Goal: Transaction & Acquisition: Purchase product/service

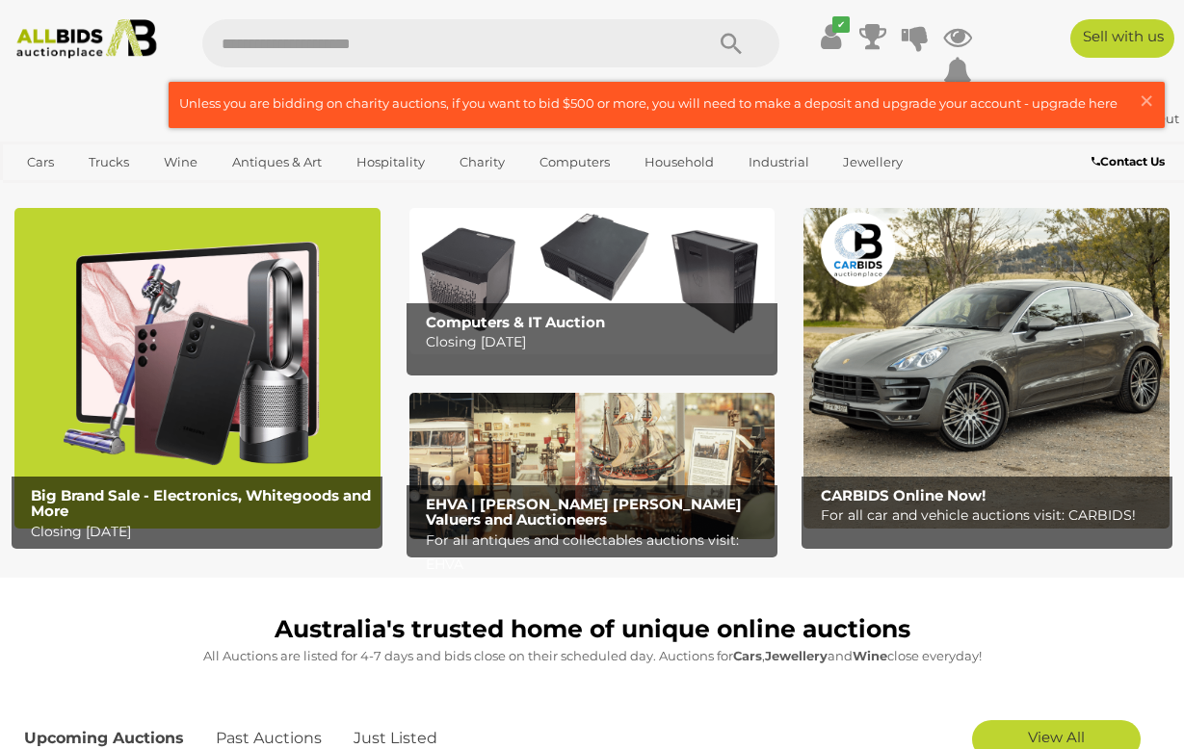
click at [165, 407] on img at bounding box center [197, 368] width 366 height 321
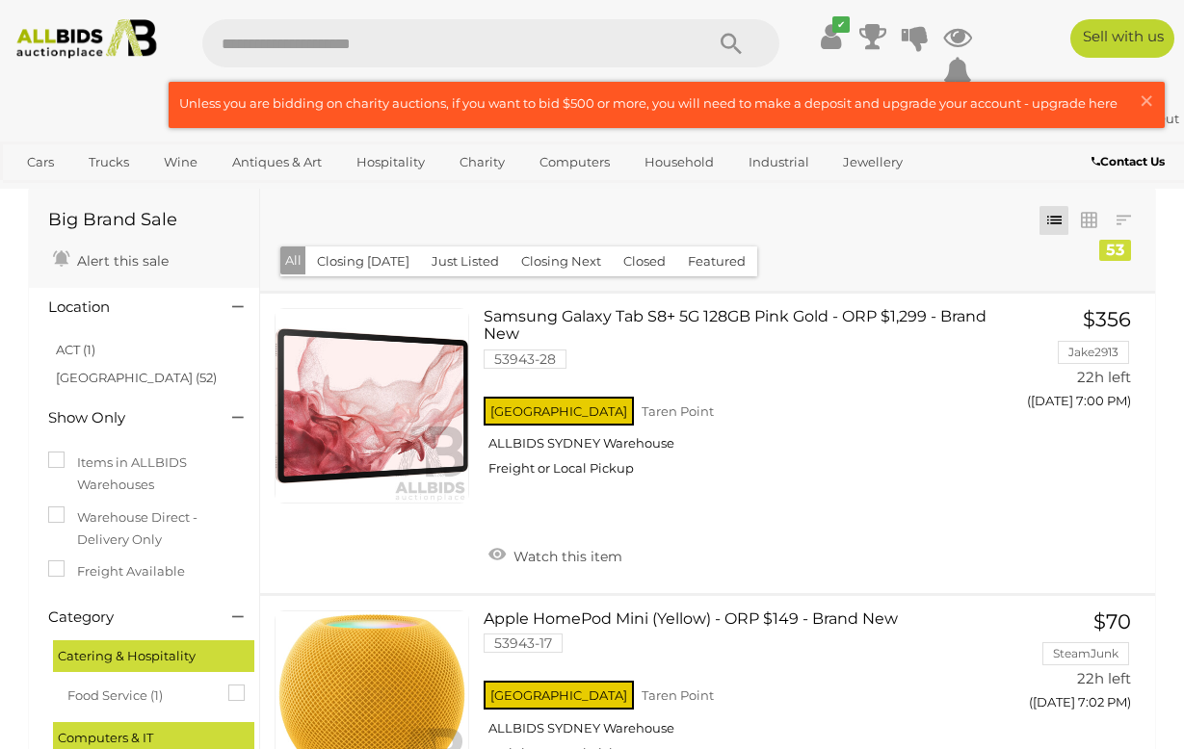
click at [404, 276] on button "Closing [DATE]" at bounding box center [363, 262] width 116 height 30
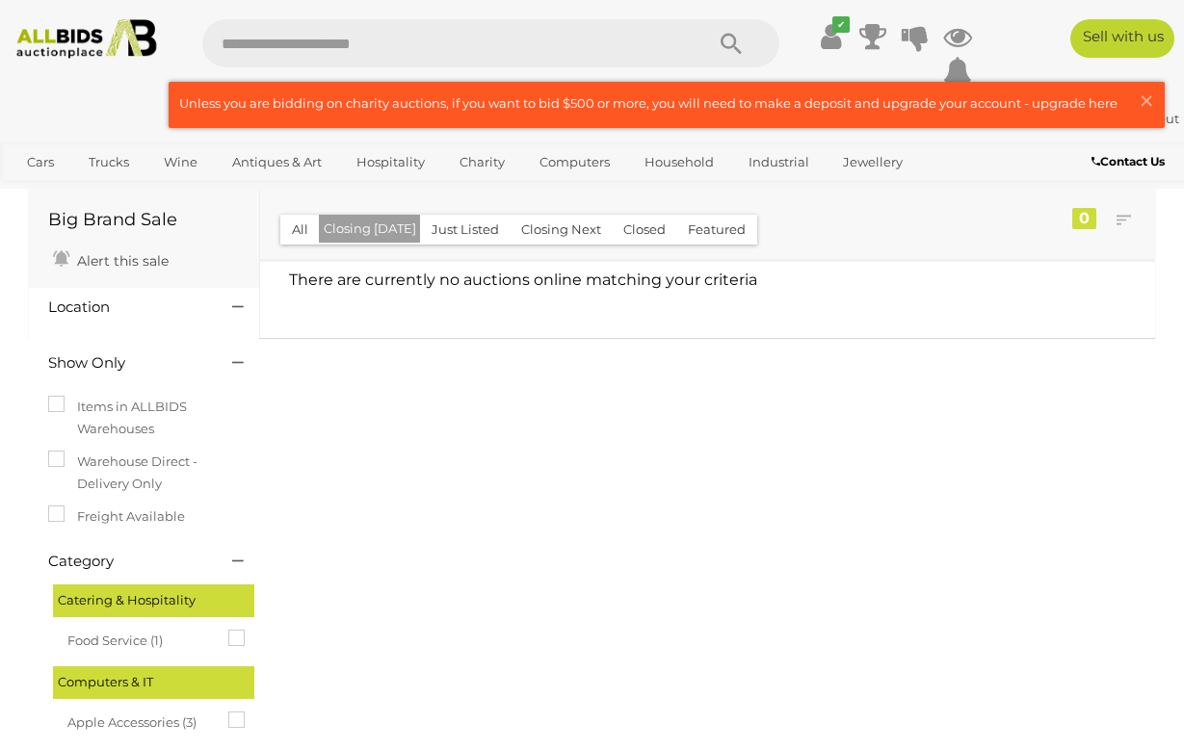
click at [612, 245] on button "Closing Next" at bounding box center [560, 230] width 103 height 30
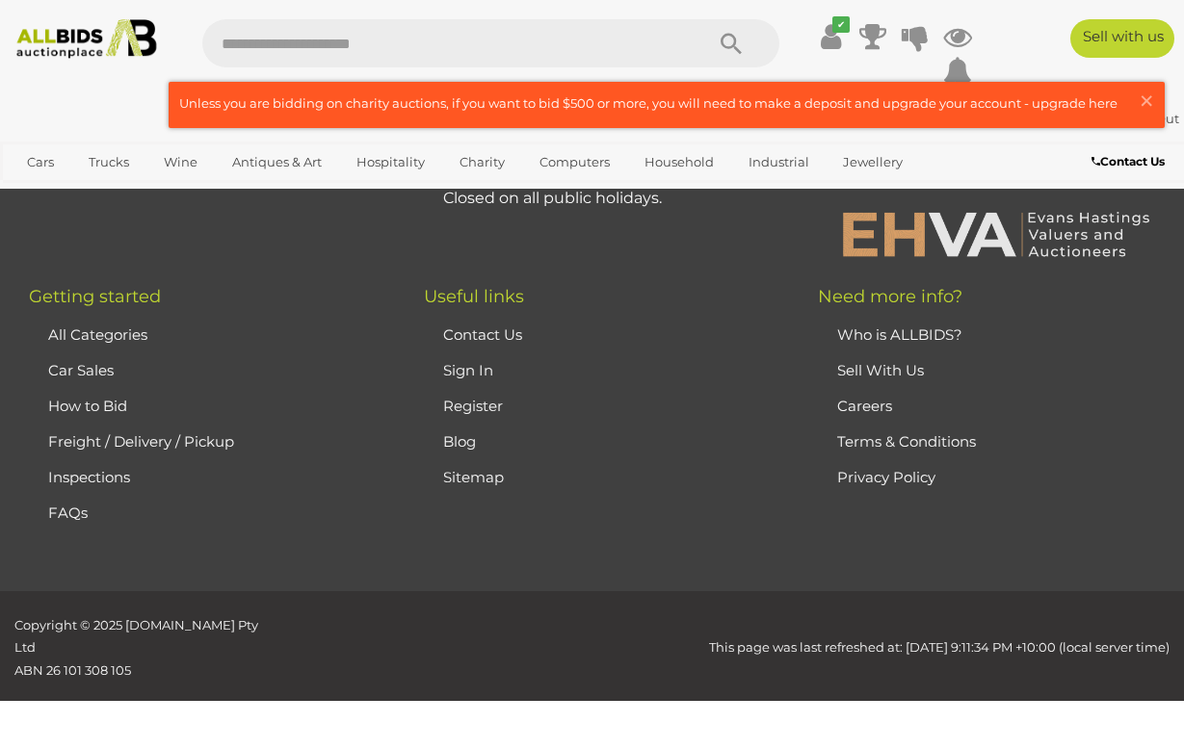
scroll to position [17258, 0]
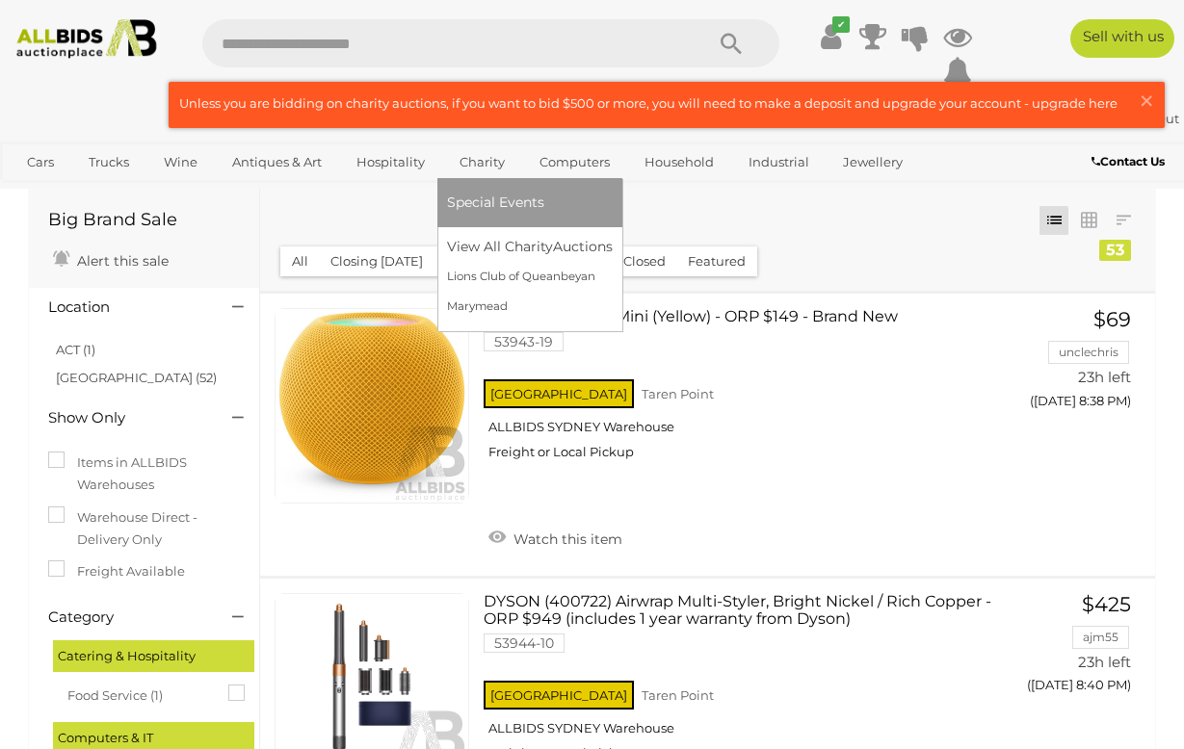
click at [517, 174] on link "Charity" at bounding box center [482, 162] width 70 height 32
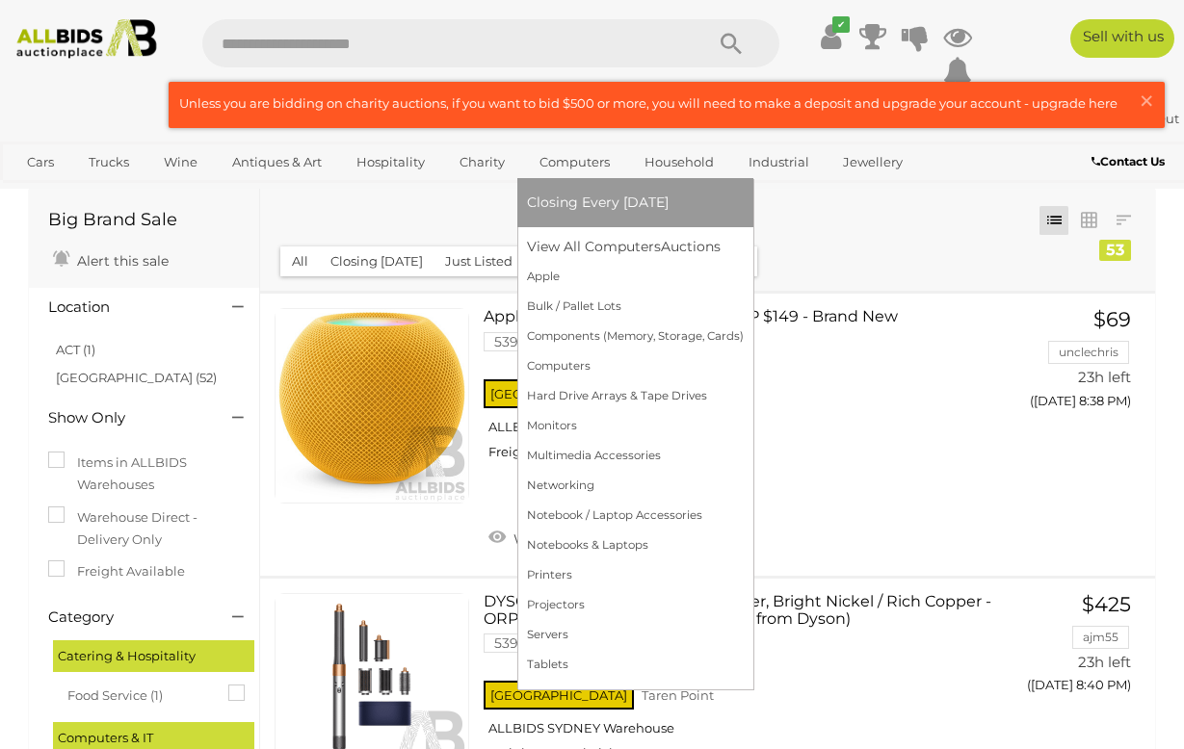
click at [622, 178] on link "Computers" at bounding box center [574, 162] width 95 height 32
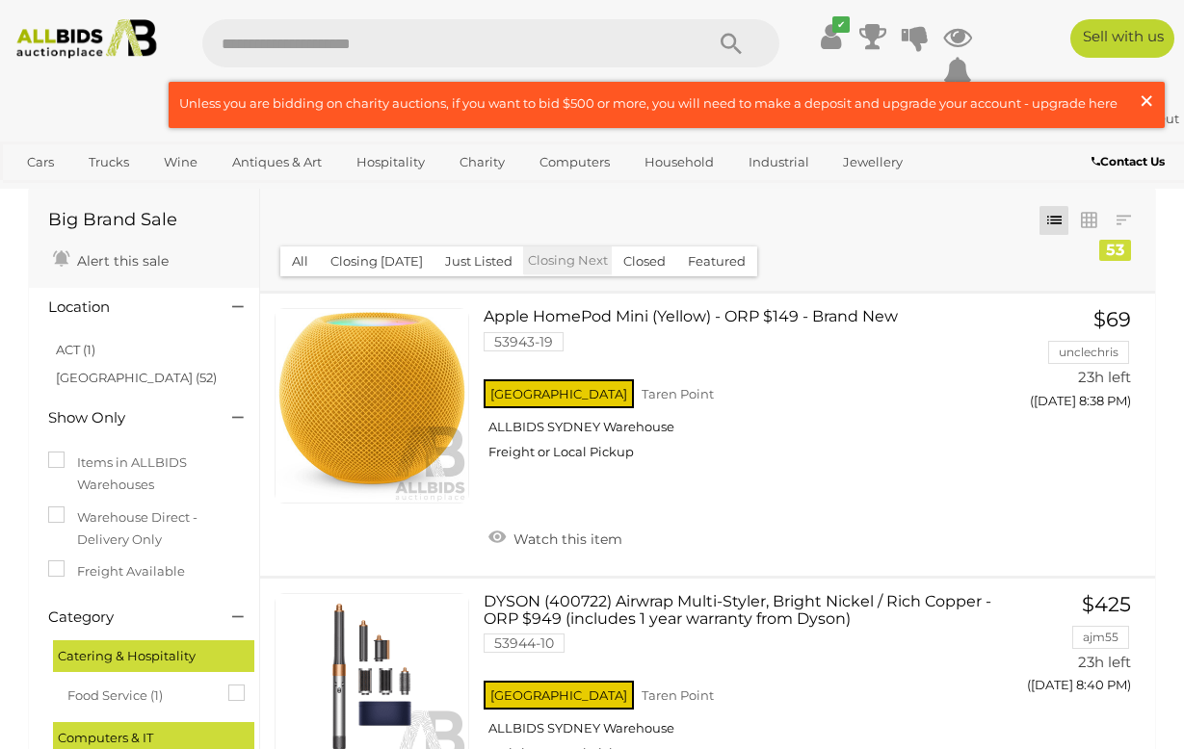
click at [1143, 98] on span "×" at bounding box center [1145, 101] width 17 height 38
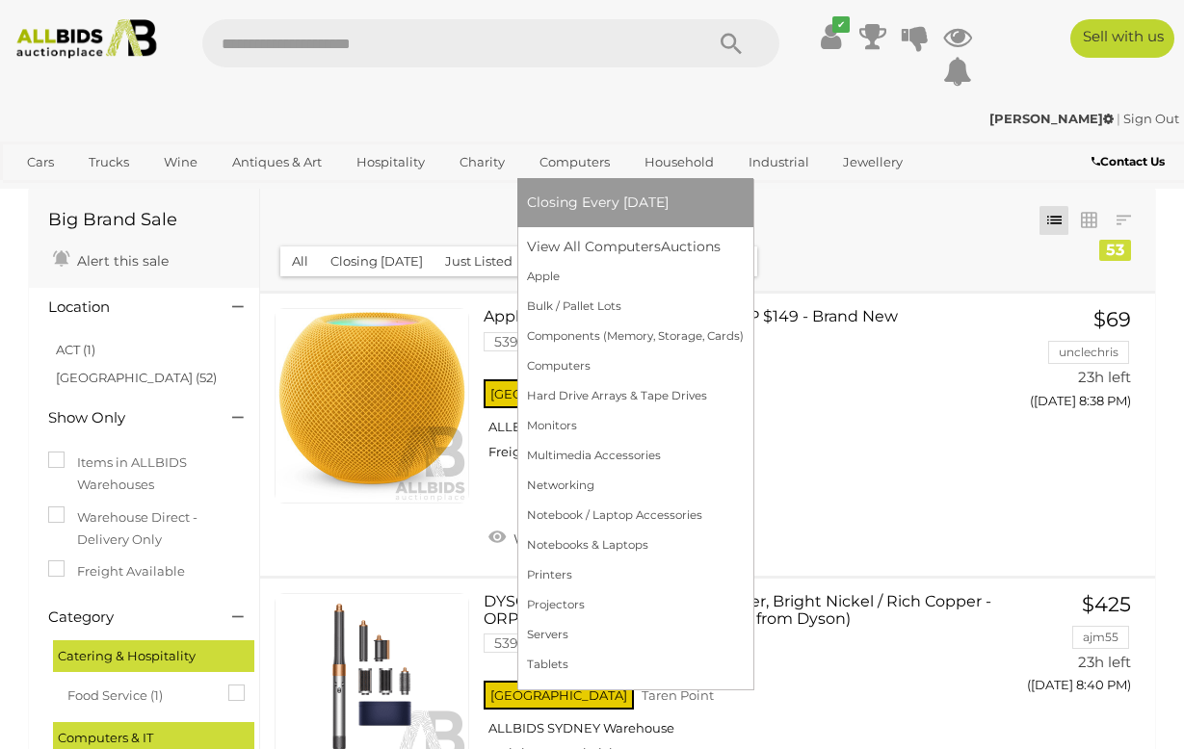
click at [622, 168] on link "Computers" at bounding box center [574, 162] width 95 height 32
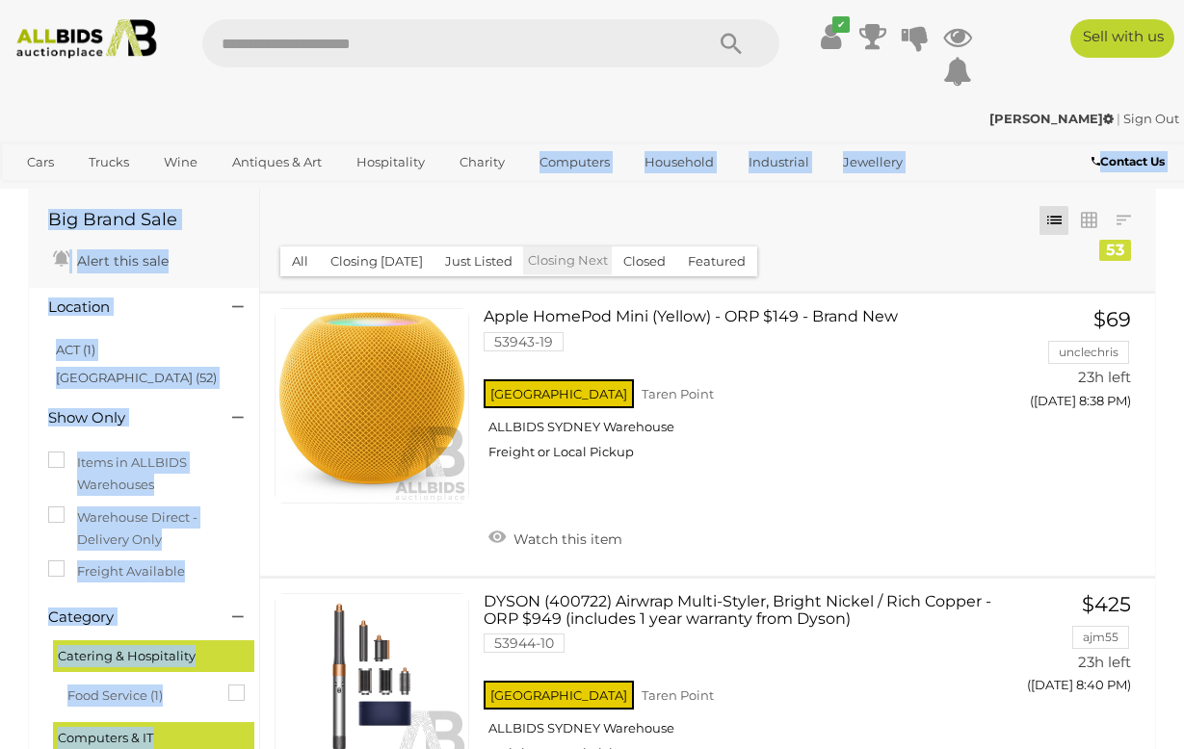
drag, startPoint x: 821, startPoint y: 248, endPoint x: 687, endPoint y: 173, distance: 153.5
click at [684, 218] on div "Closing First Closing Last Lowest Bid Highest Bid Item Name A-Z Item Name Z-A A…" at bounding box center [707, 240] width 895 height 102
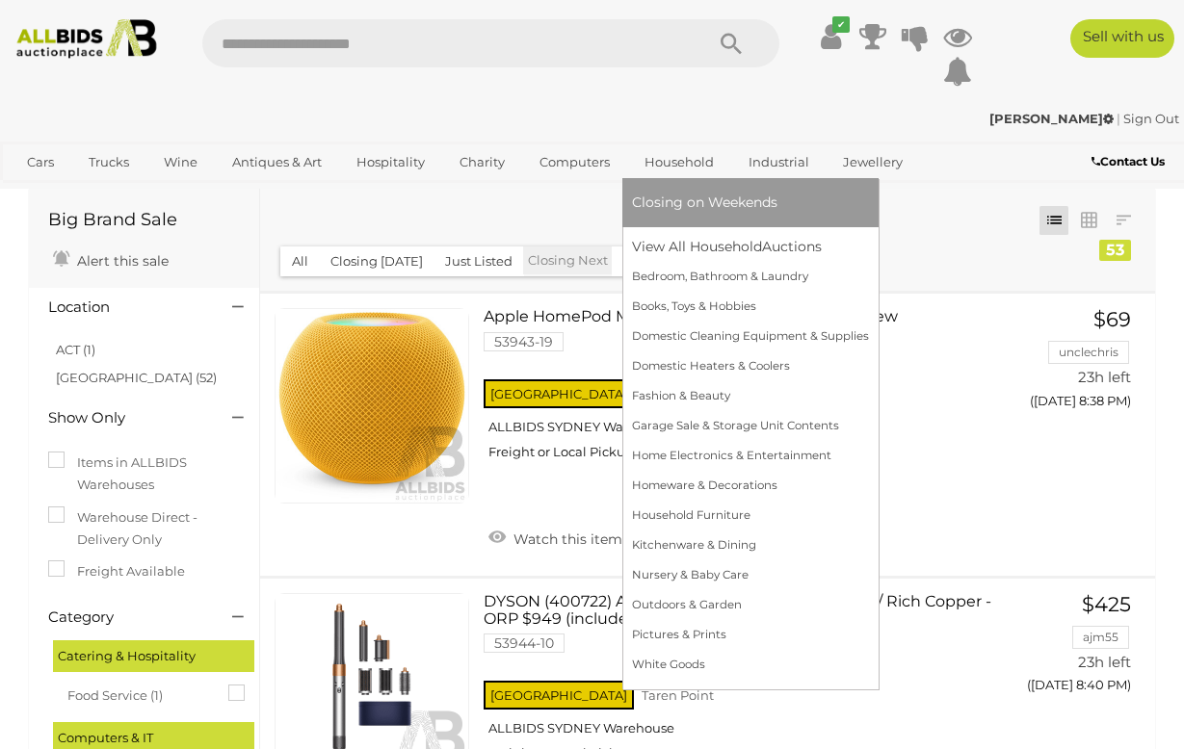
click at [726, 170] on link "Household" at bounding box center [679, 162] width 94 height 32
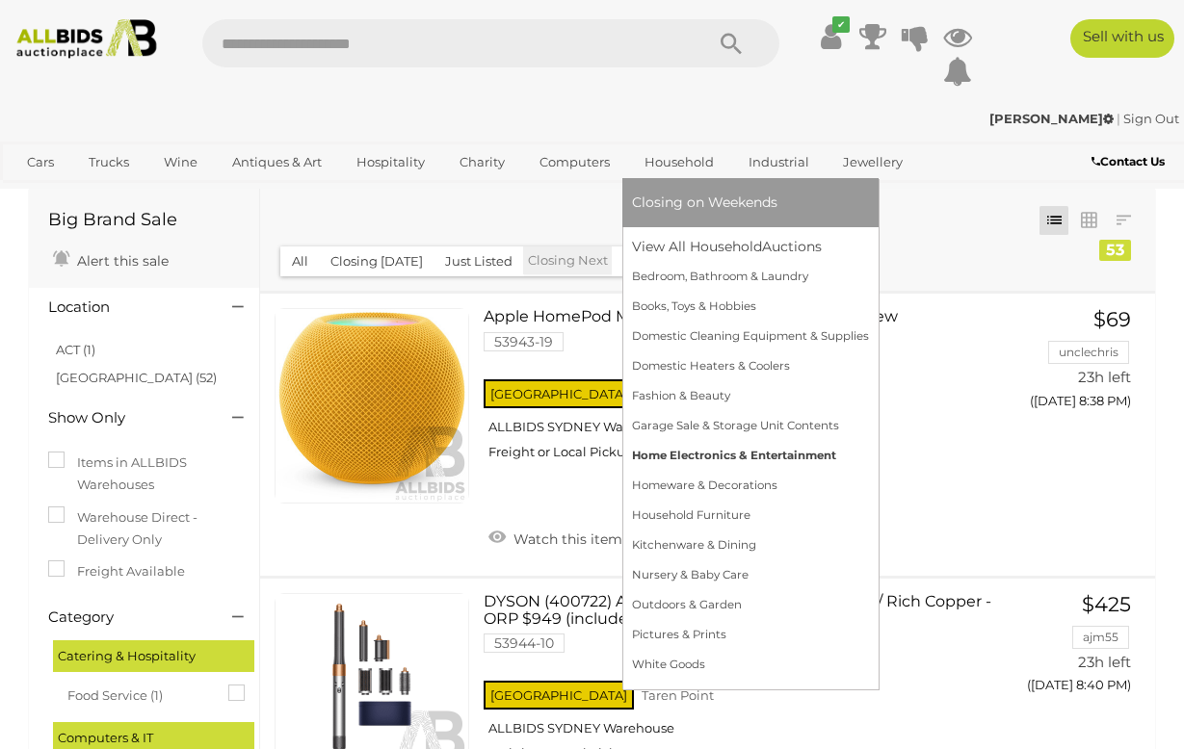
click at [869, 471] on link "Home Electronics & Entertainment" at bounding box center [750, 456] width 237 height 30
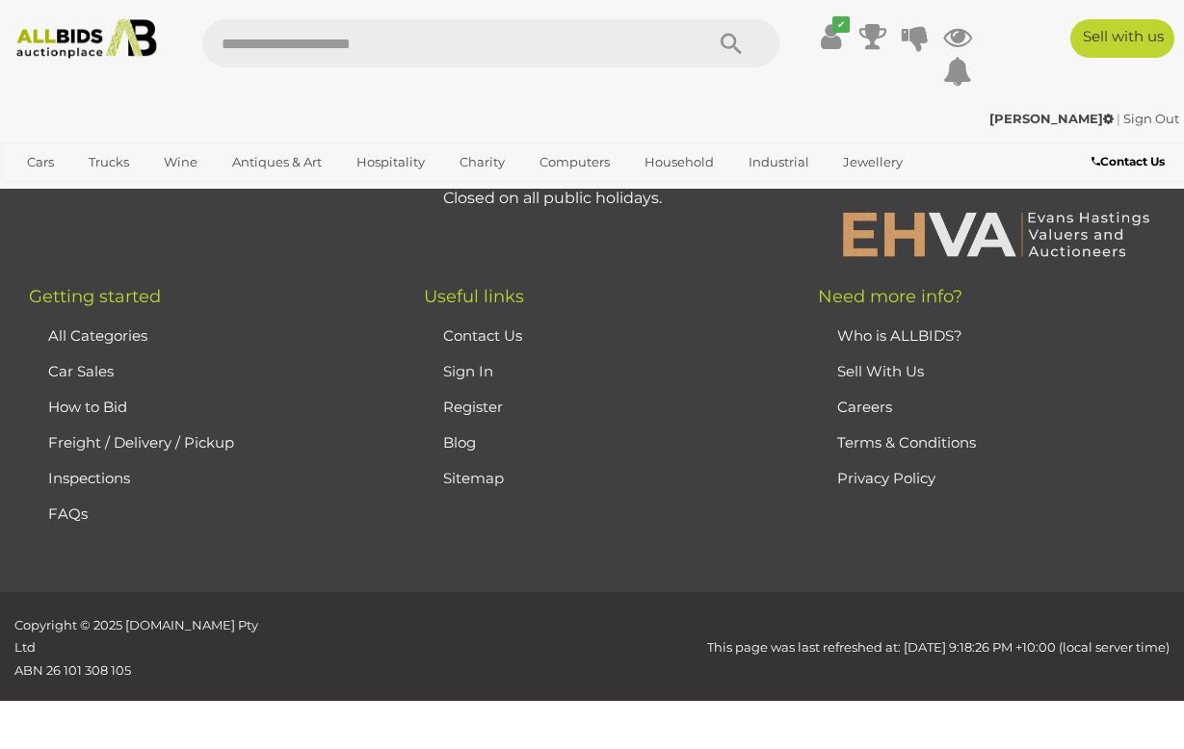
scroll to position [16449, 0]
click at [107, 326] on link "All Categories" at bounding box center [97, 335] width 99 height 18
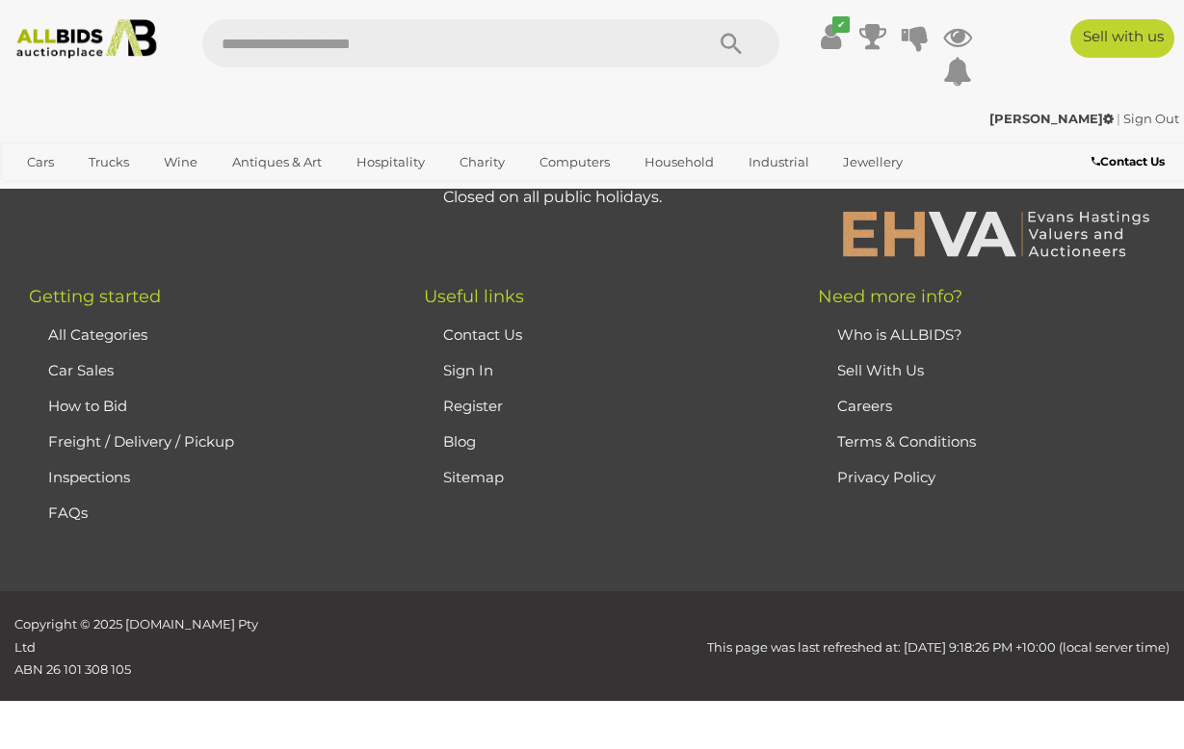
click at [107, 326] on link "All Categories" at bounding box center [97, 335] width 99 height 18
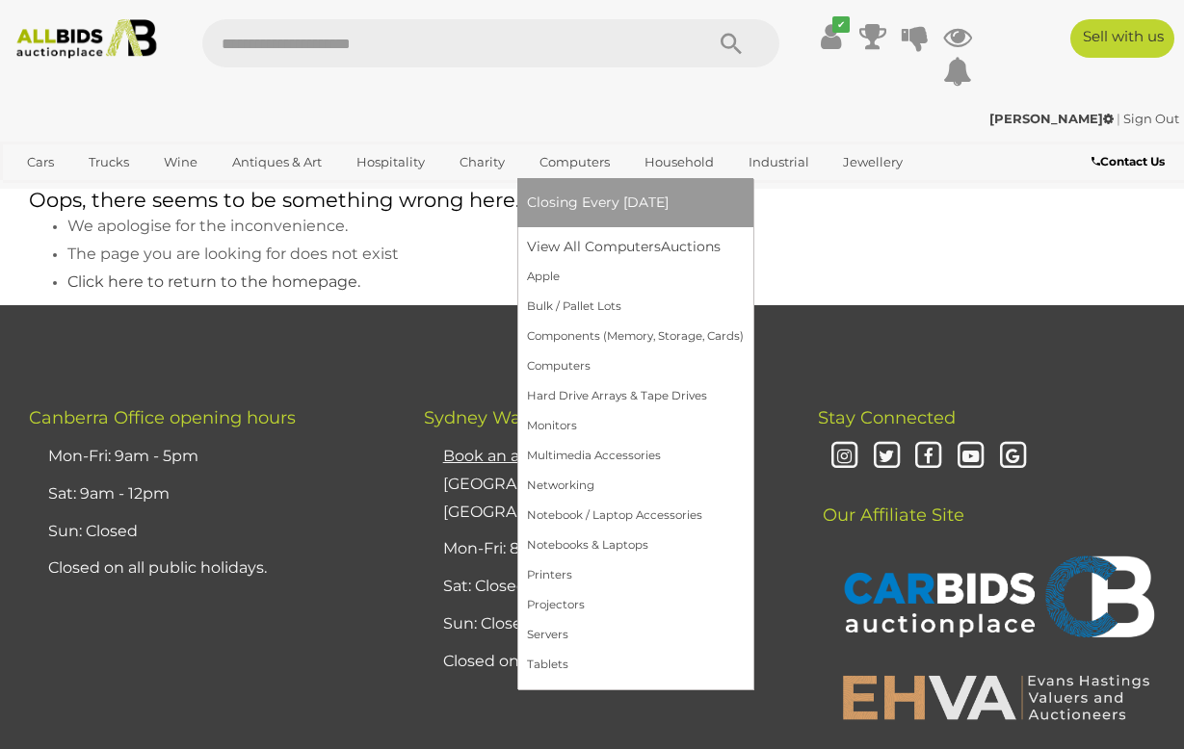
click at [622, 178] on link "Computers" at bounding box center [574, 162] width 95 height 32
click at [622, 170] on link "Computers" at bounding box center [574, 162] width 95 height 32
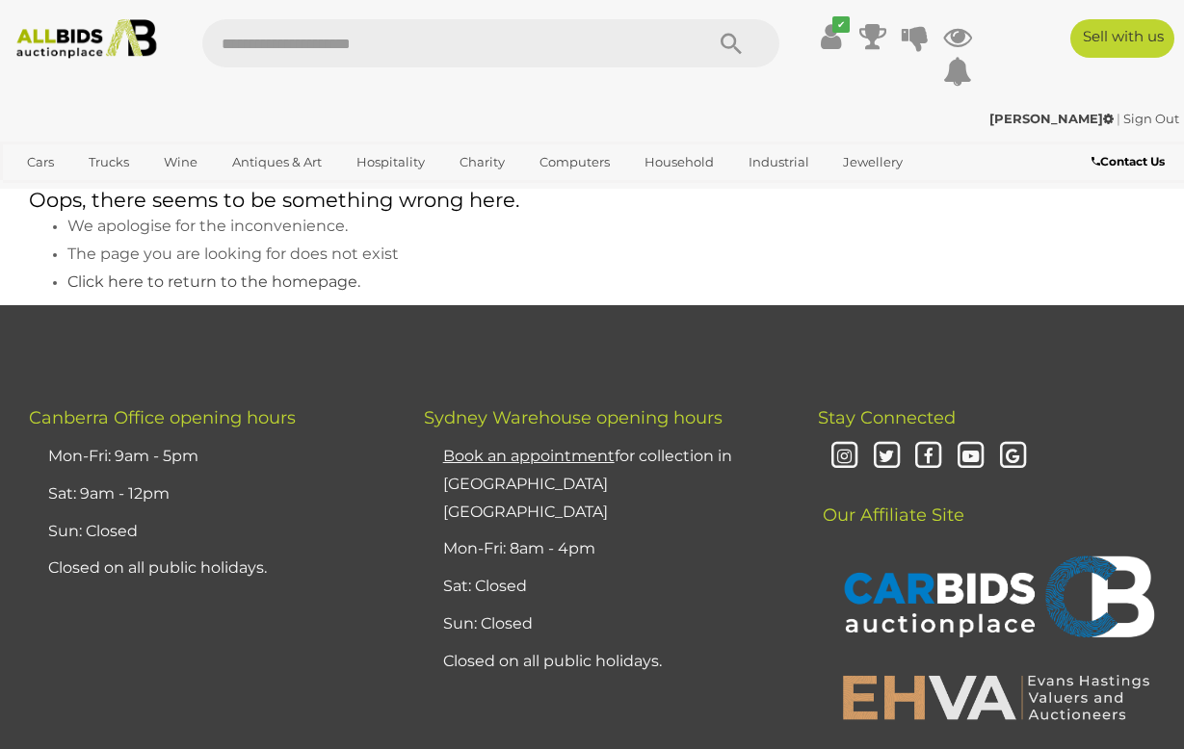
click at [82, 29] on img at bounding box center [87, 38] width 156 height 39
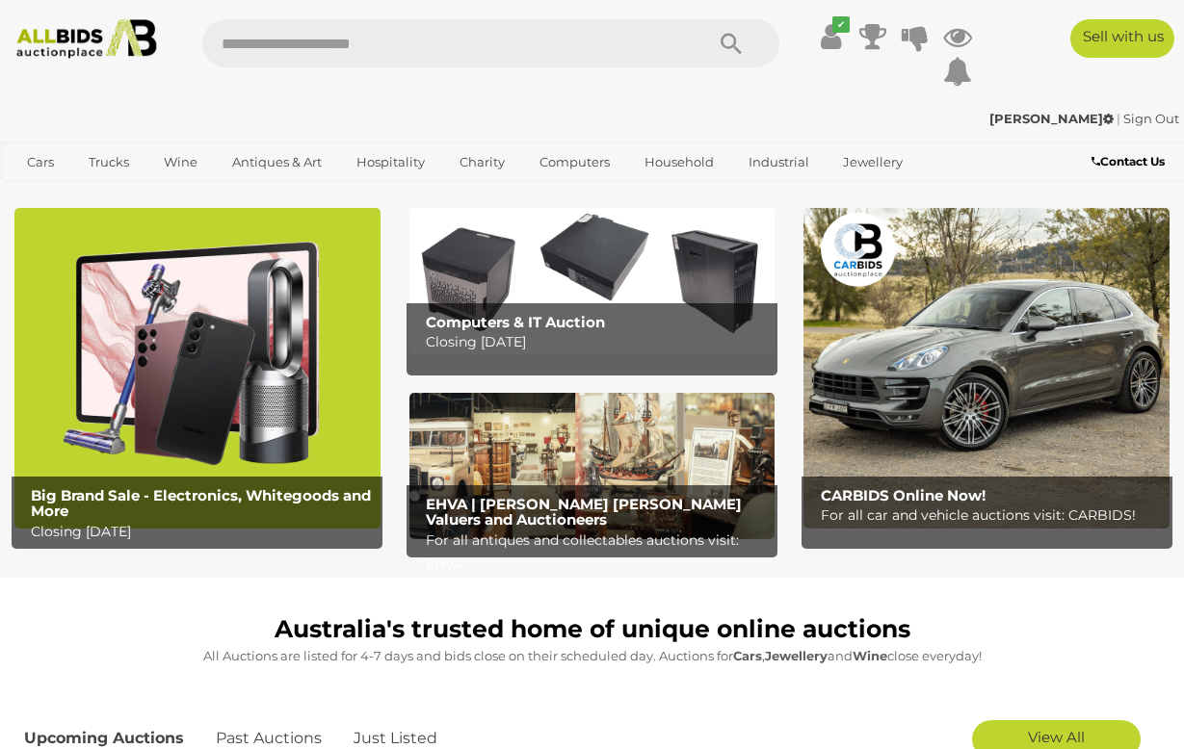
click at [467, 354] on p "Closing Tuesday 12th August" at bounding box center [597, 342] width 342 height 24
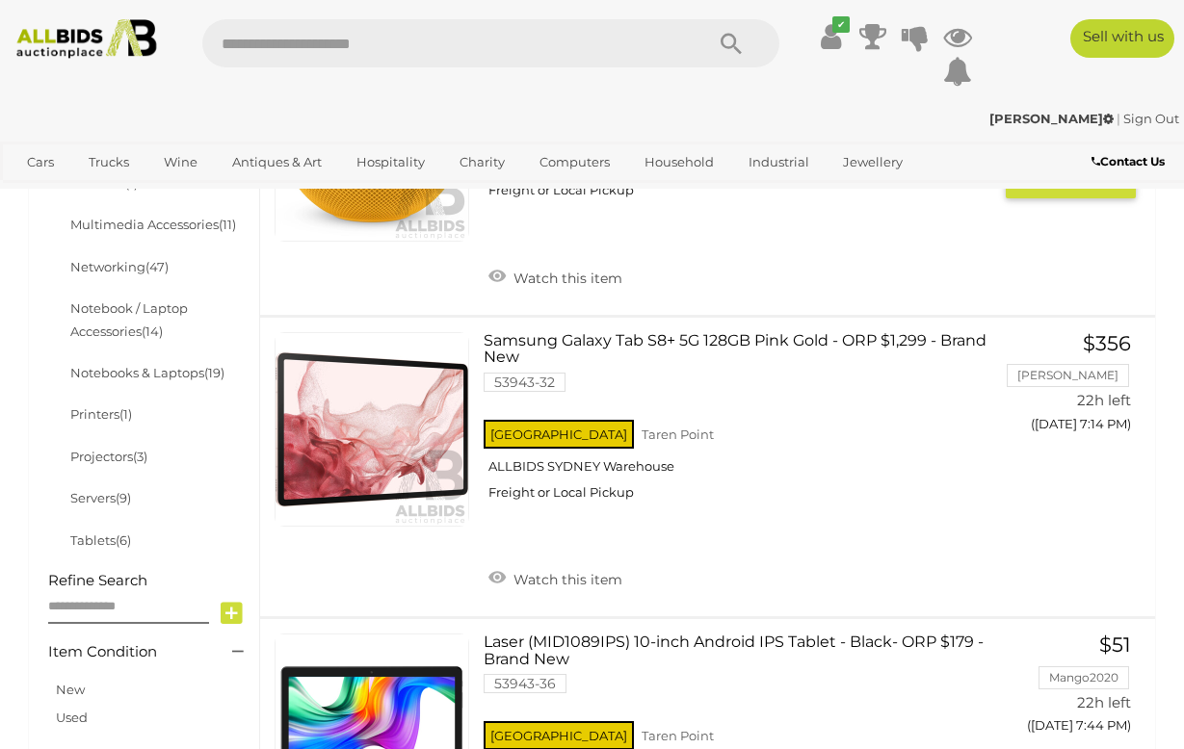
scroll to position [847, 0]
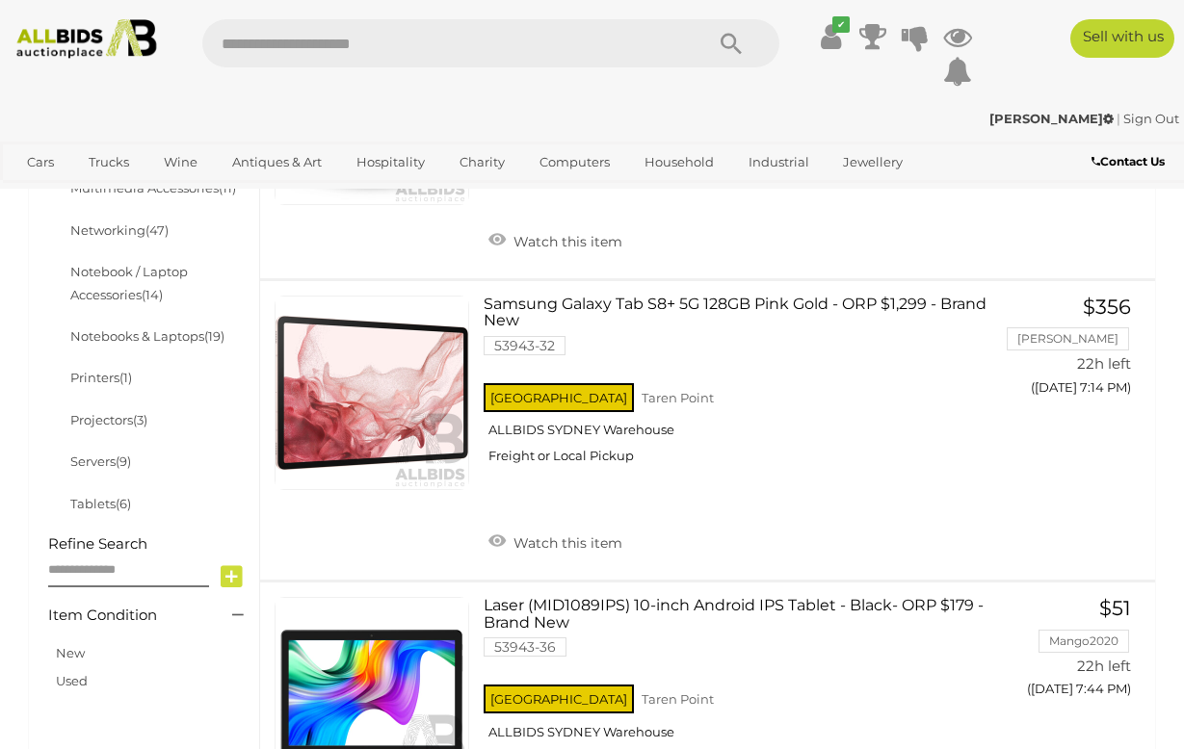
click at [144, 48] on link "Computers (29)" at bounding box center [116, 40] width 92 height 15
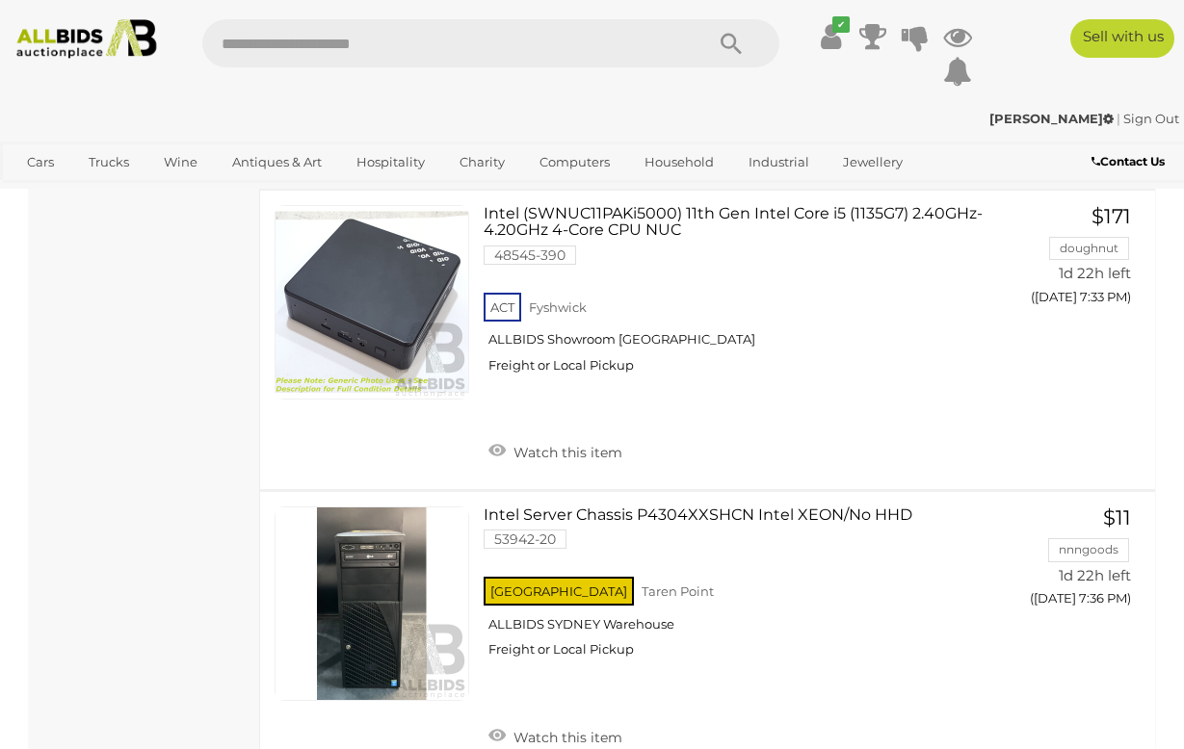
scroll to position [3621, 0]
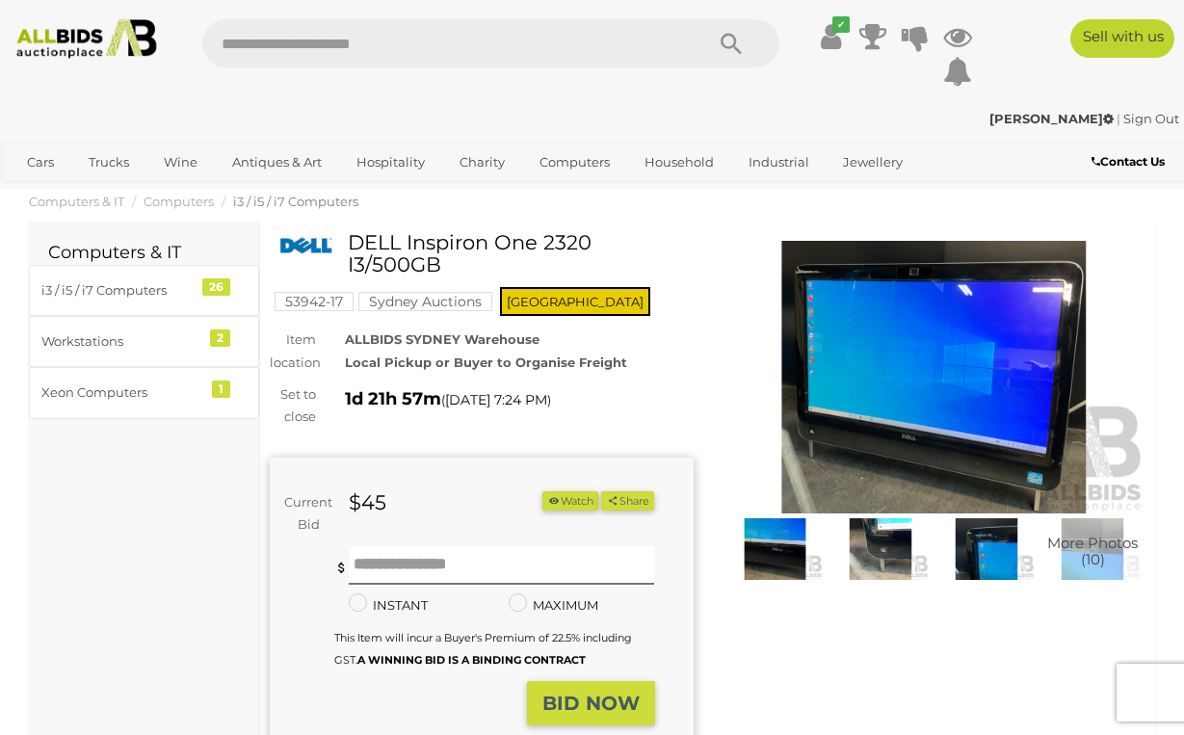
click at [884, 580] on img at bounding box center [880, 549] width 96 height 62
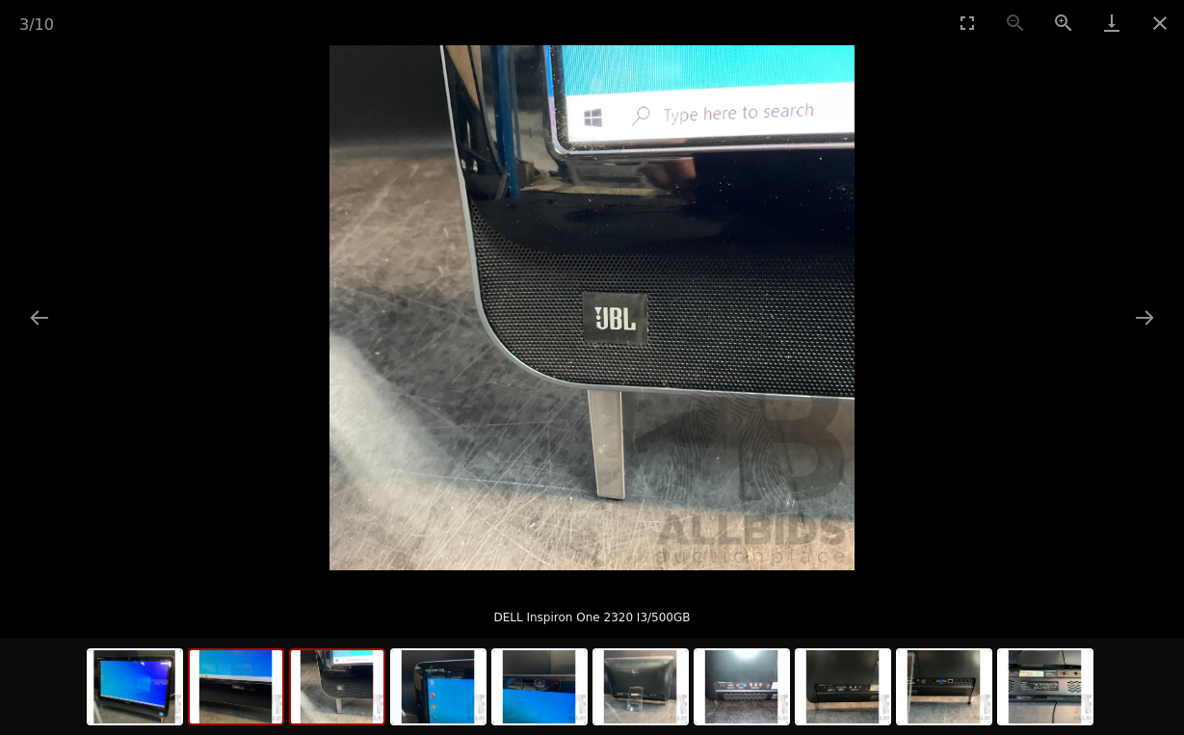
click at [262, 704] on img at bounding box center [236, 686] width 92 height 73
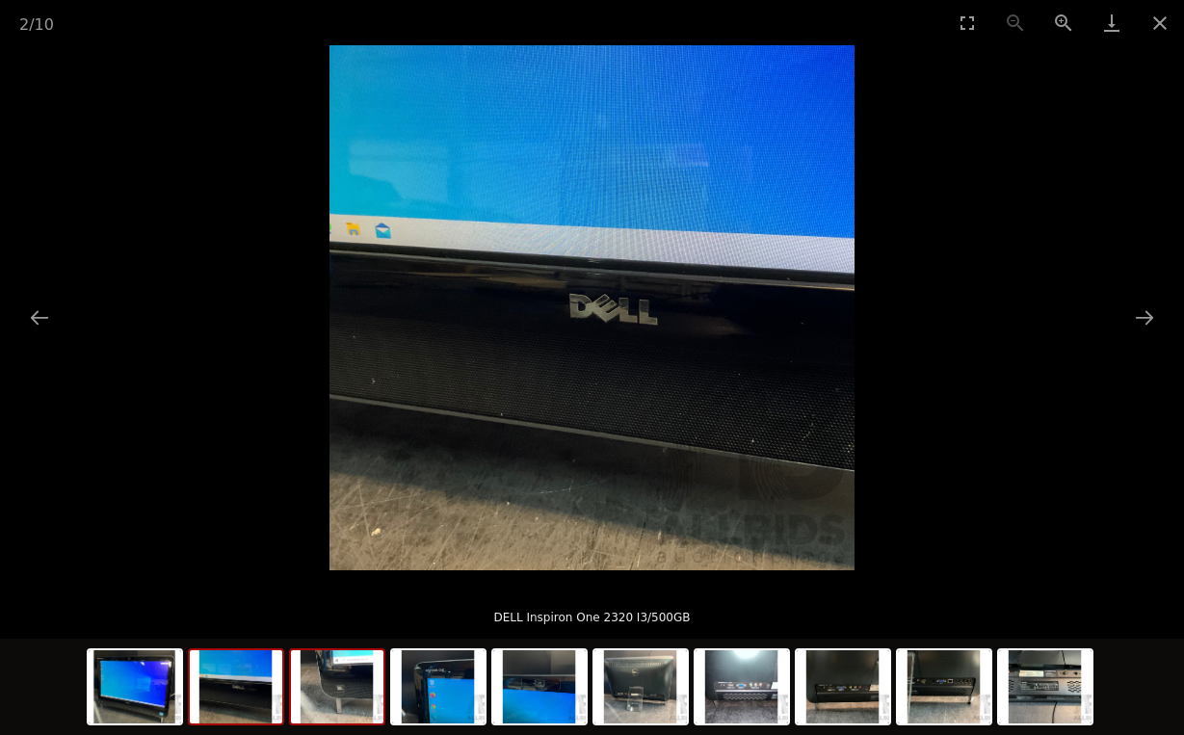
click at [352, 705] on img at bounding box center [337, 686] width 92 height 73
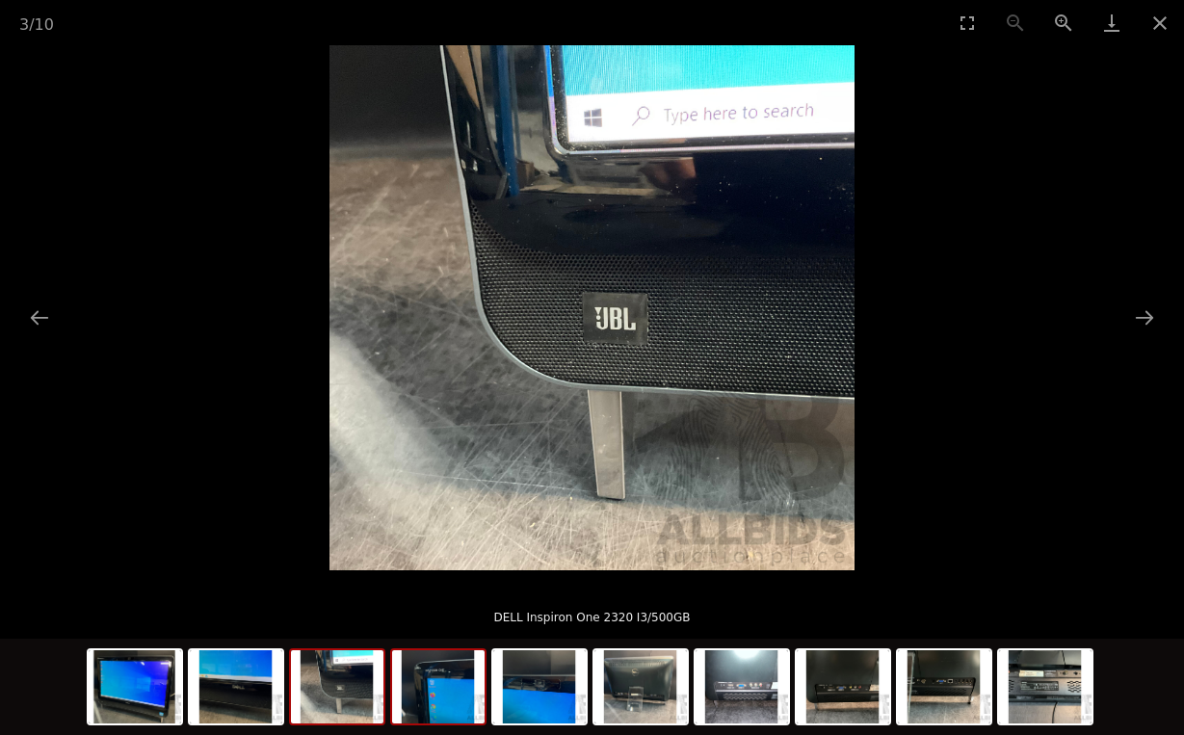
click at [430, 696] on img at bounding box center [438, 686] width 92 height 73
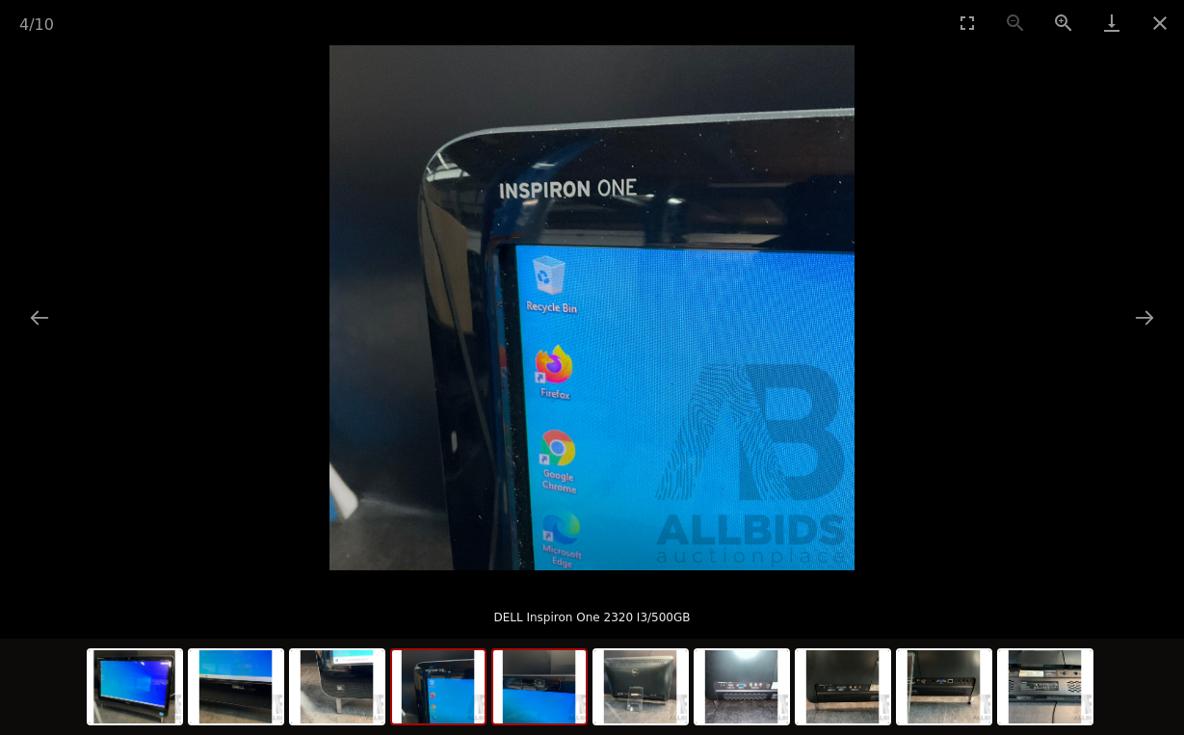
click at [525, 703] on img at bounding box center [539, 686] width 92 height 73
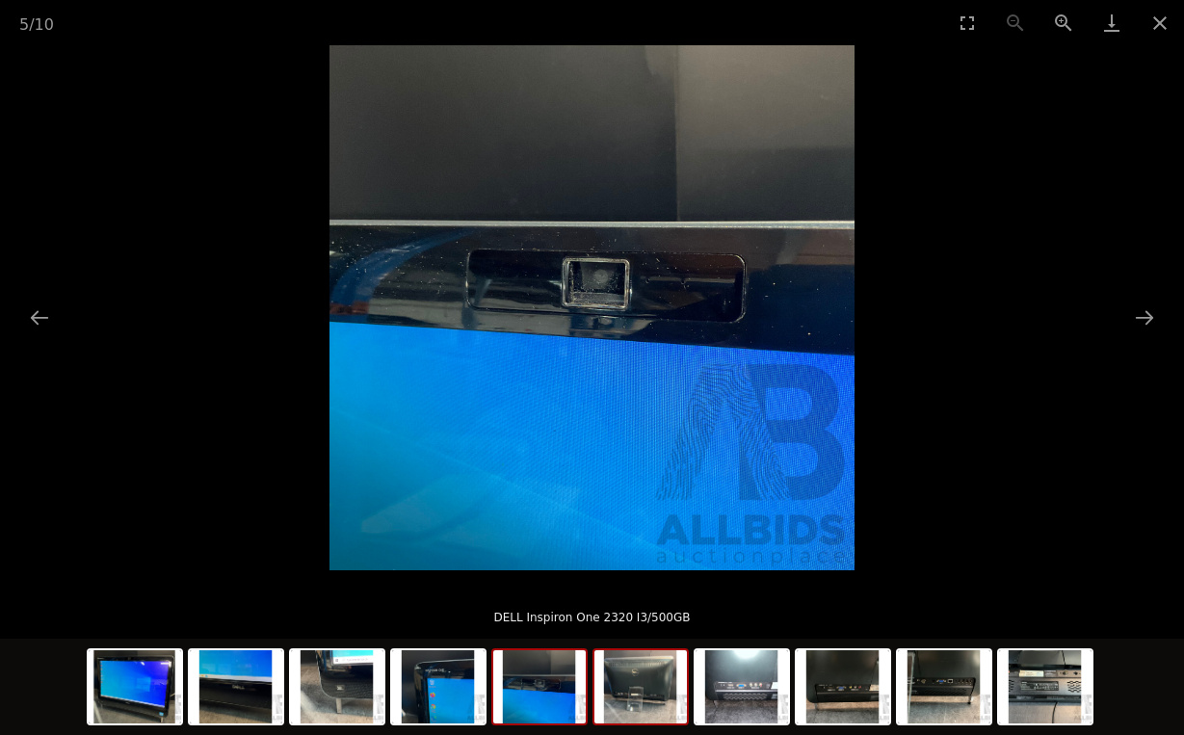
click at [616, 695] on img at bounding box center [640, 686] width 92 height 73
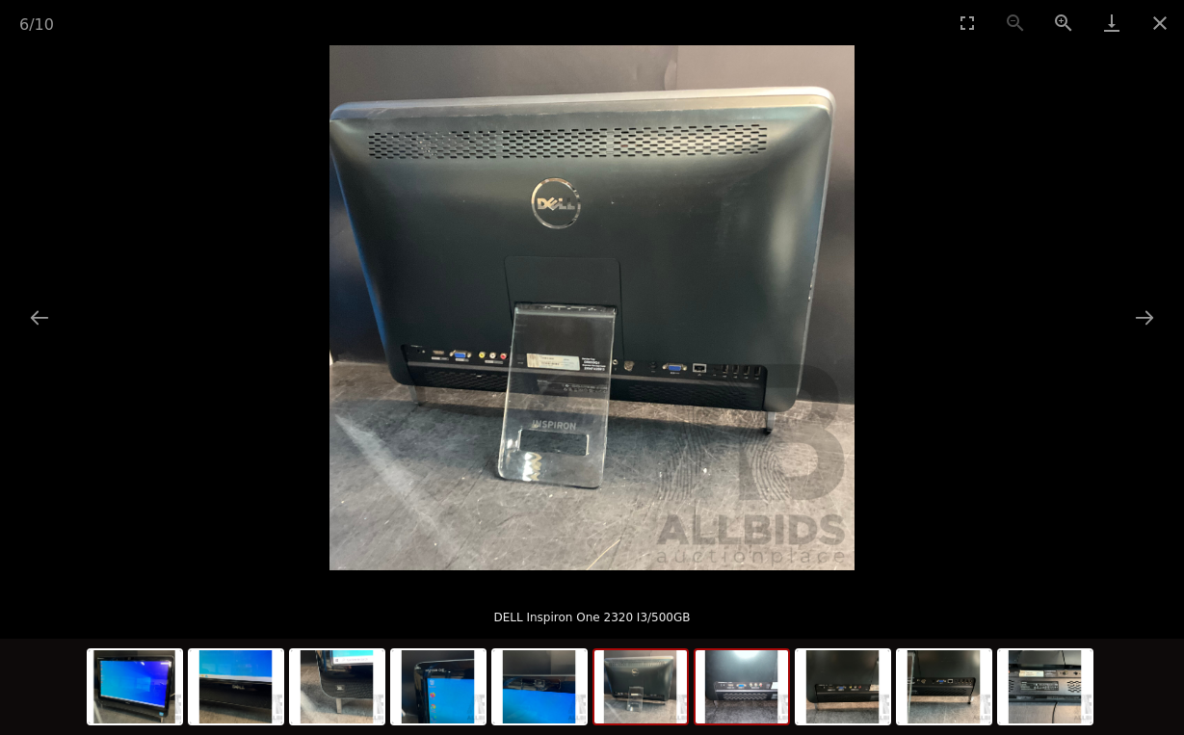
click at [721, 705] on img at bounding box center [741, 686] width 92 height 73
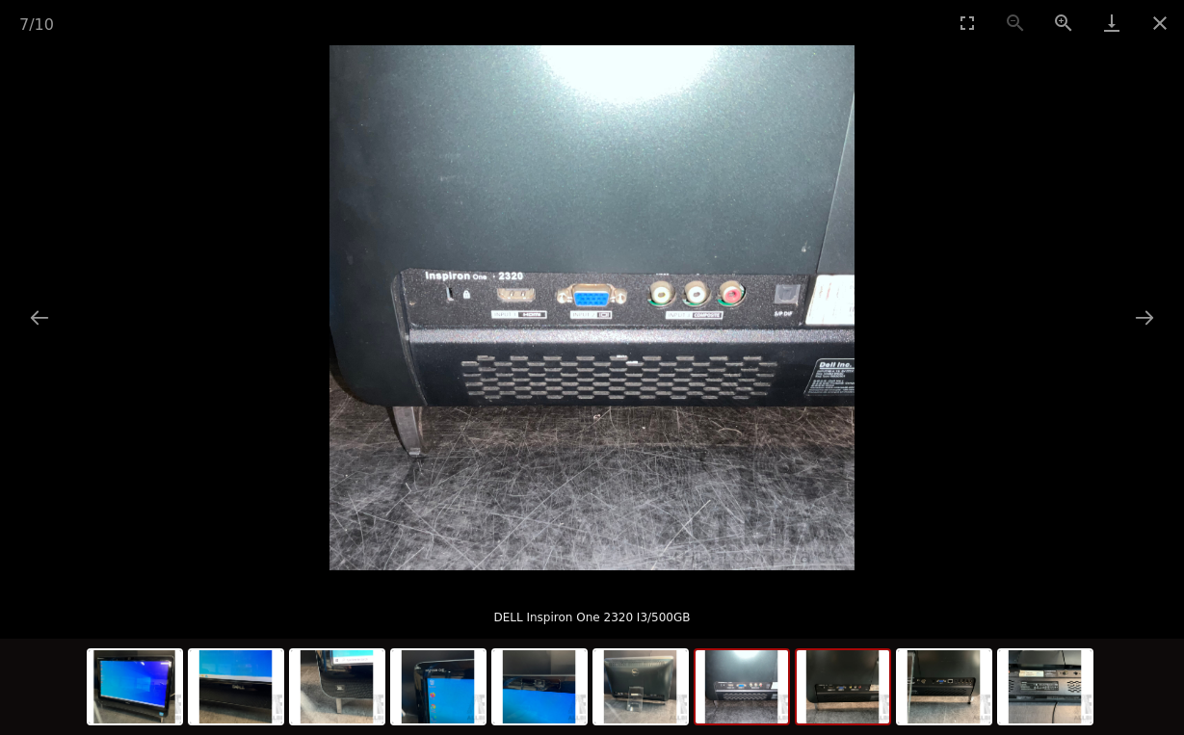
click at [841, 704] on img at bounding box center [842, 686] width 92 height 73
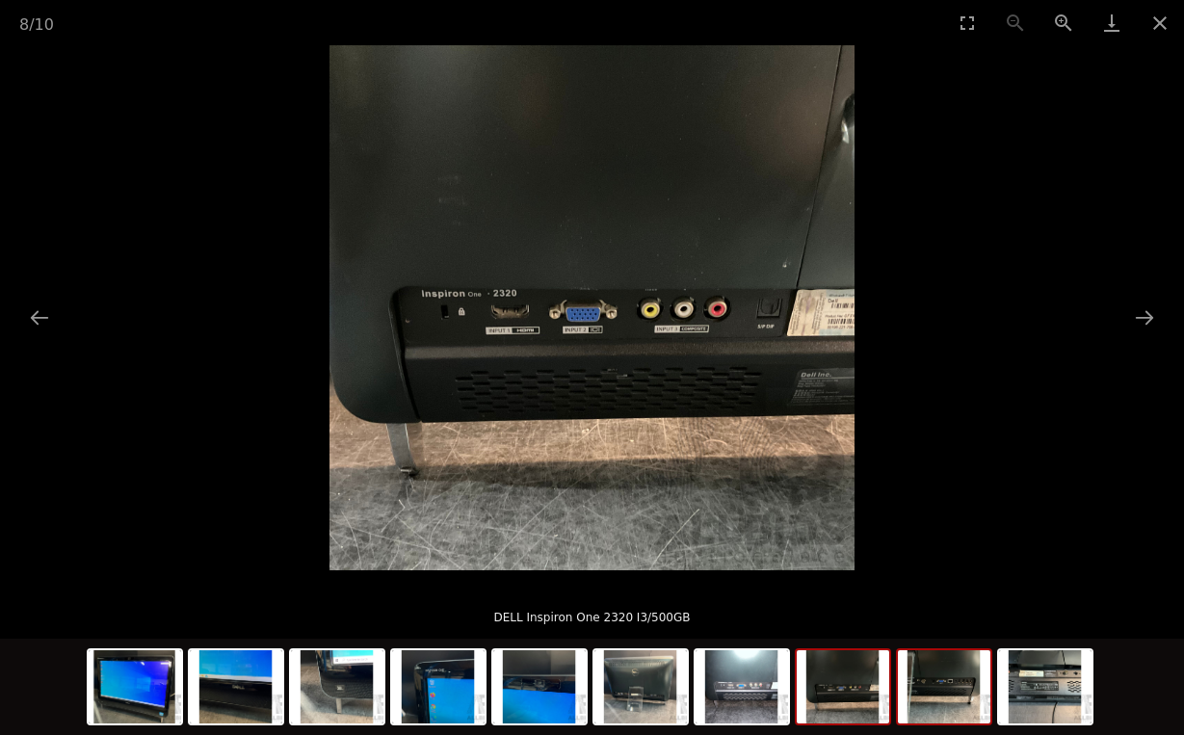
click at [925, 713] on img at bounding box center [944, 686] width 92 height 73
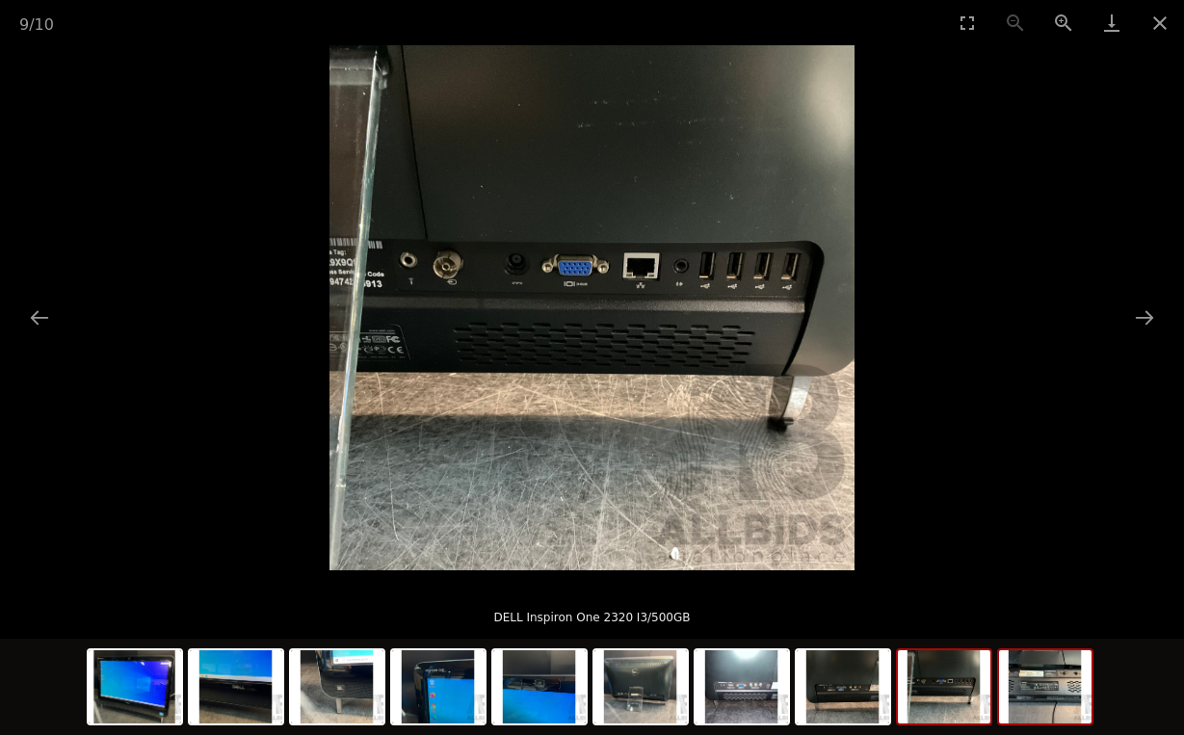
click at [1055, 690] on img at bounding box center [1045, 686] width 92 height 73
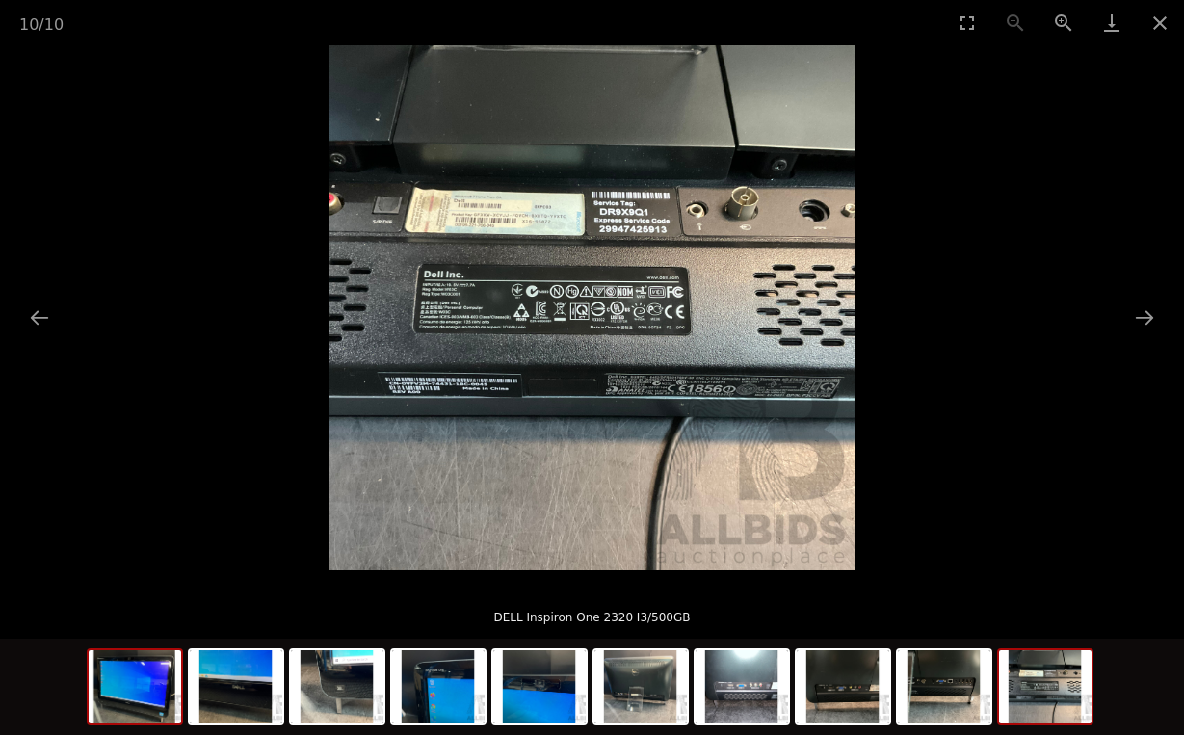
click at [136, 706] on img at bounding box center [135, 686] width 92 height 73
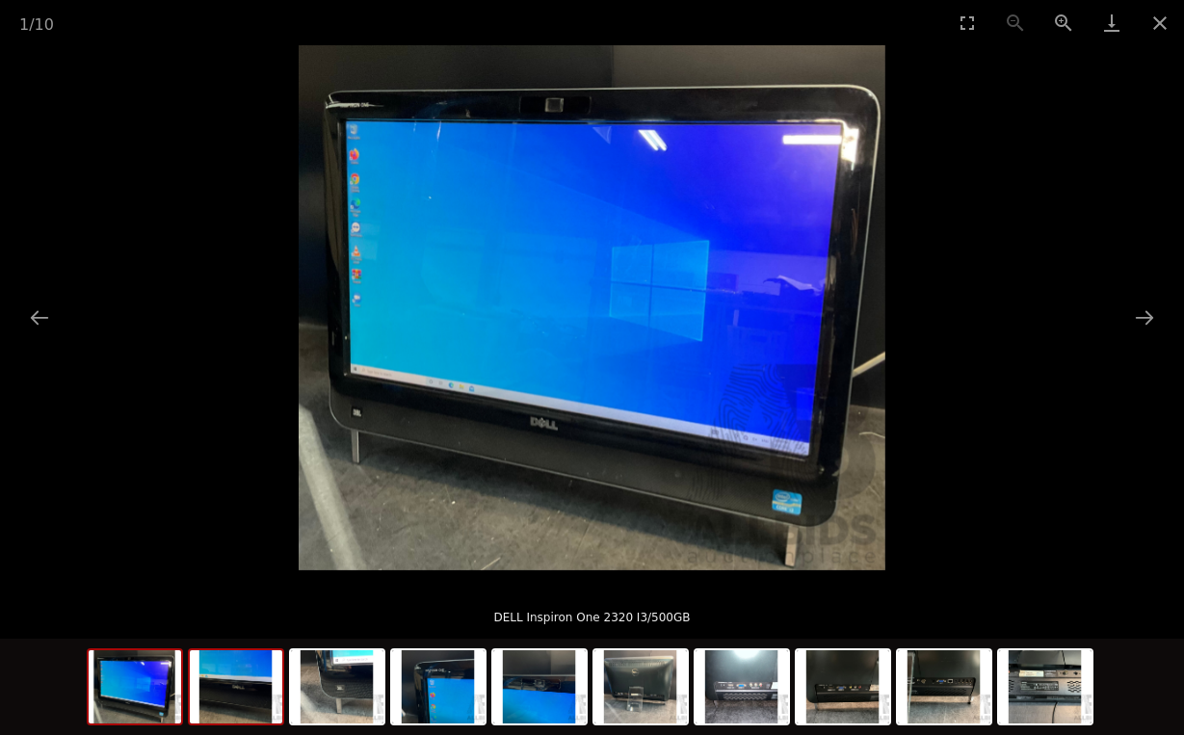
click at [200, 704] on img at bounding box center [236, 686] width 92 height 73
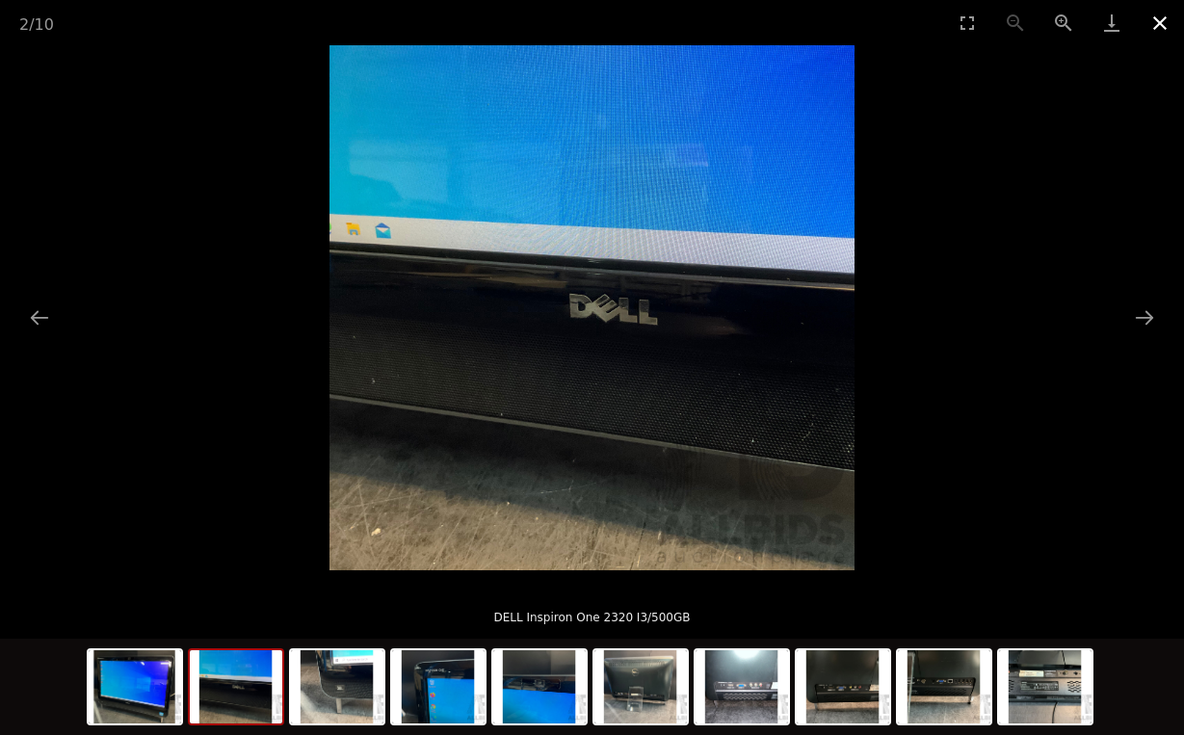
click at [1152, 18] on button "Close gallery" at bounding box center [1159, 22] width 48 height 45
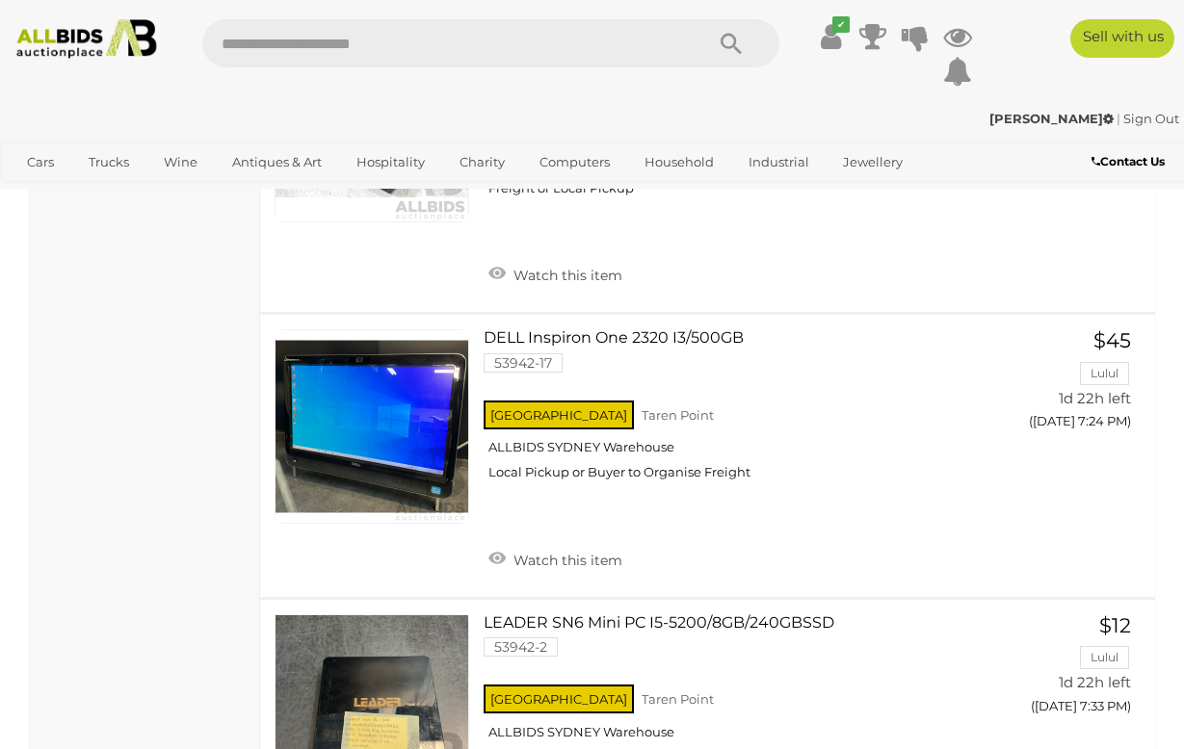
scroll to position [2887, 0]
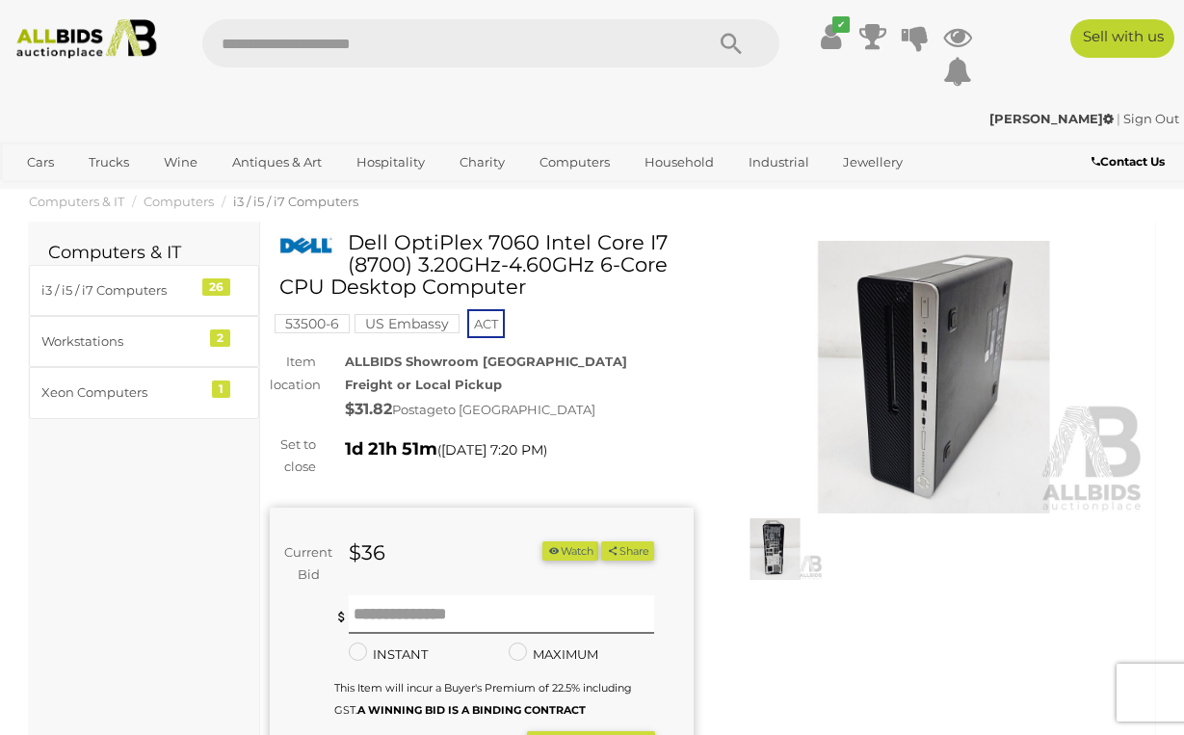
click at [983, 439] on img at bounding box center [934, 377] width 424 height 273
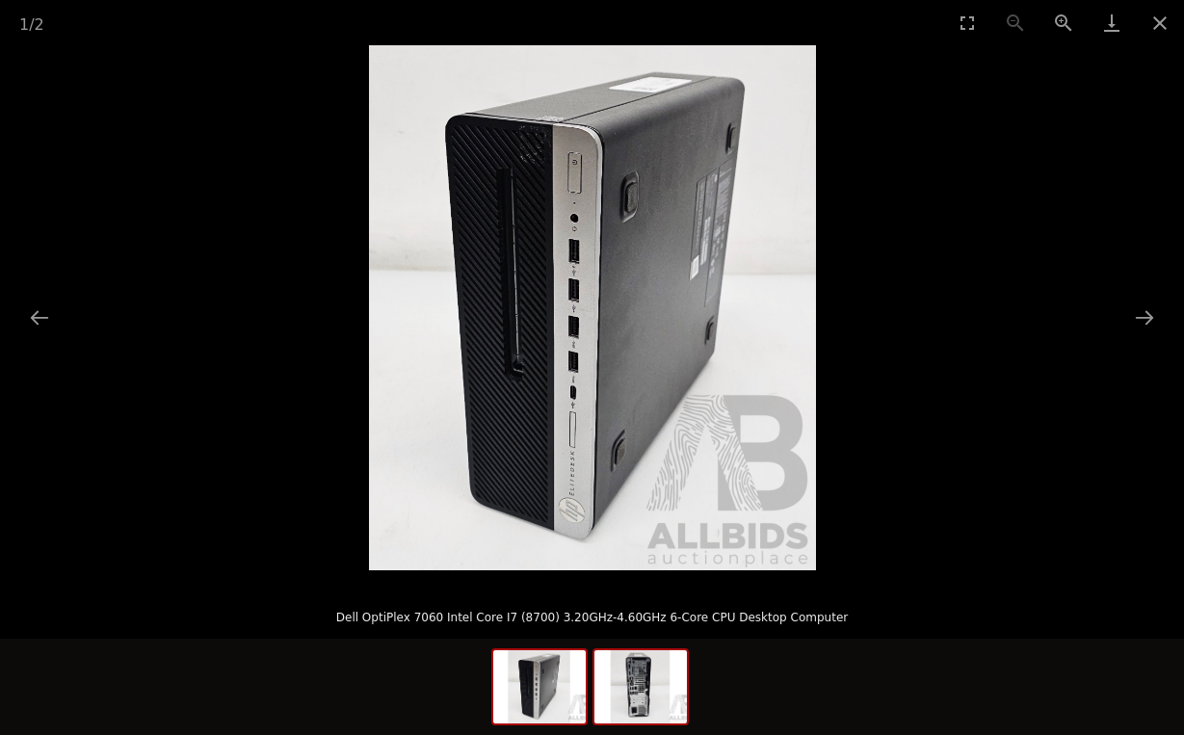
click at [626, 713] on img at bounding box center [640, 686] width 92 height 73
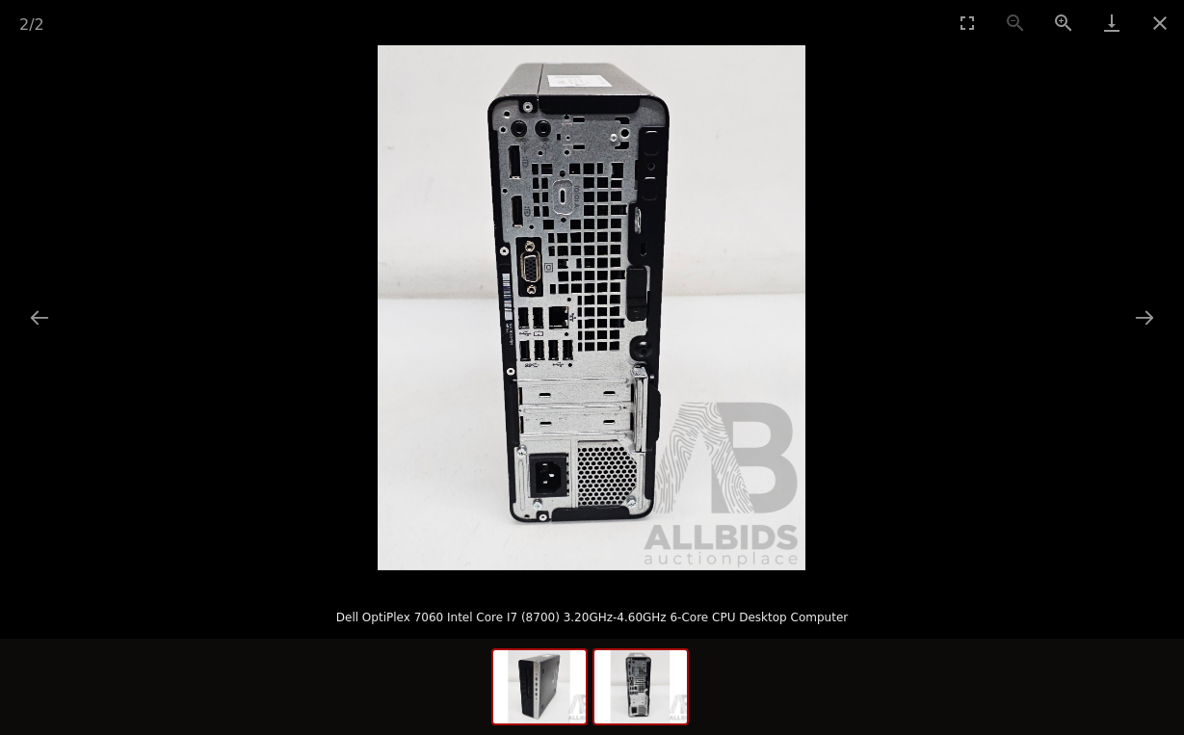
click at [535, 680] on img at bounding box center [539, 686] width 92 height 73
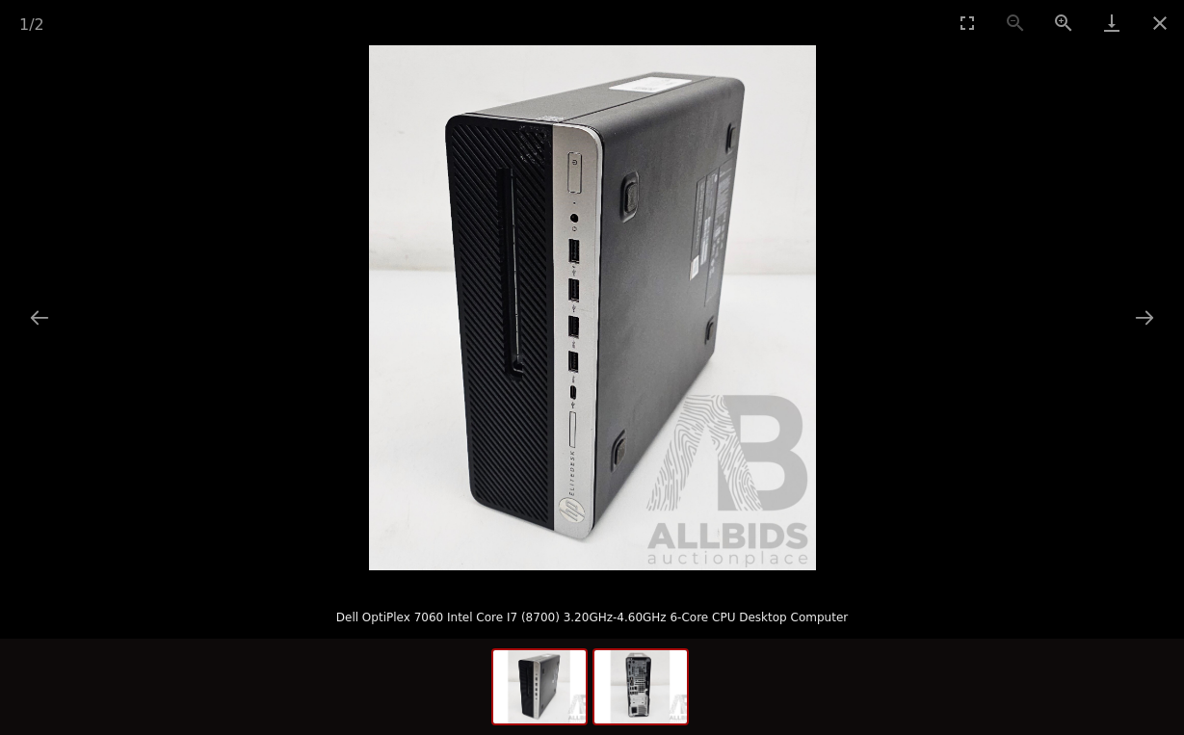
click at [599, 702] on img at bounding box center [640, 686] width 92 height 73
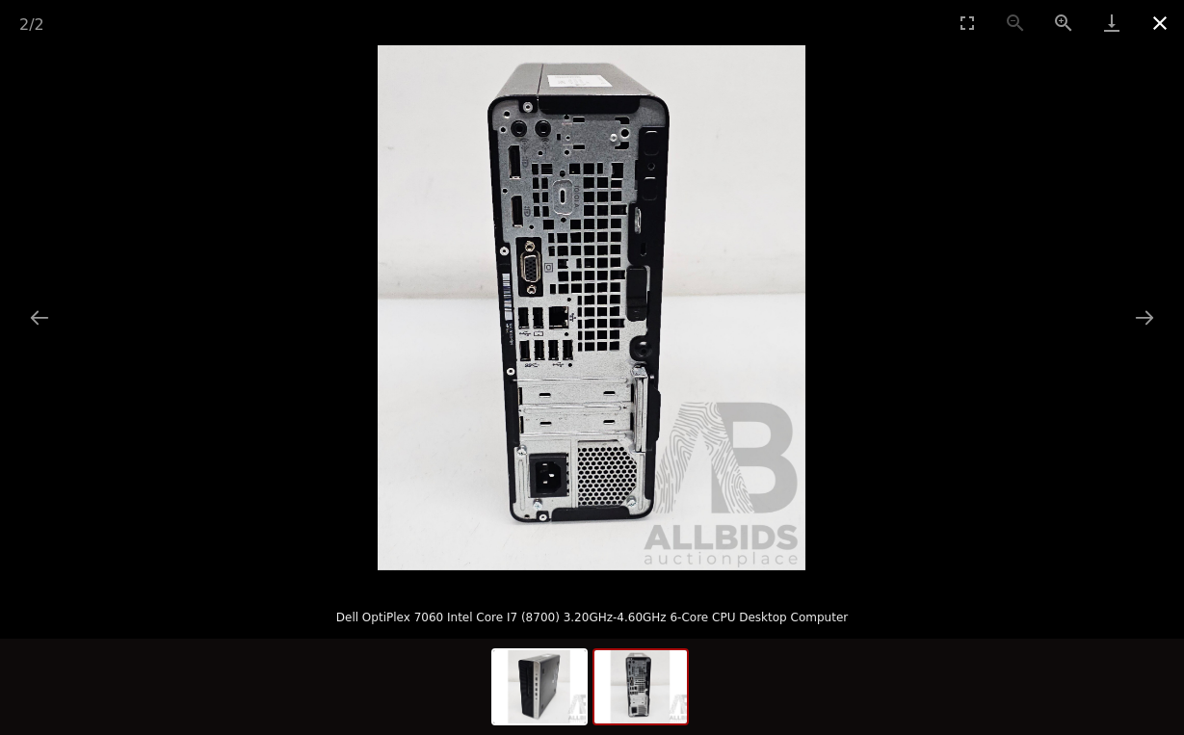
click at [1158, 20] on button "Close gallery" at bounding box center [1159, 22] width 48 height 45
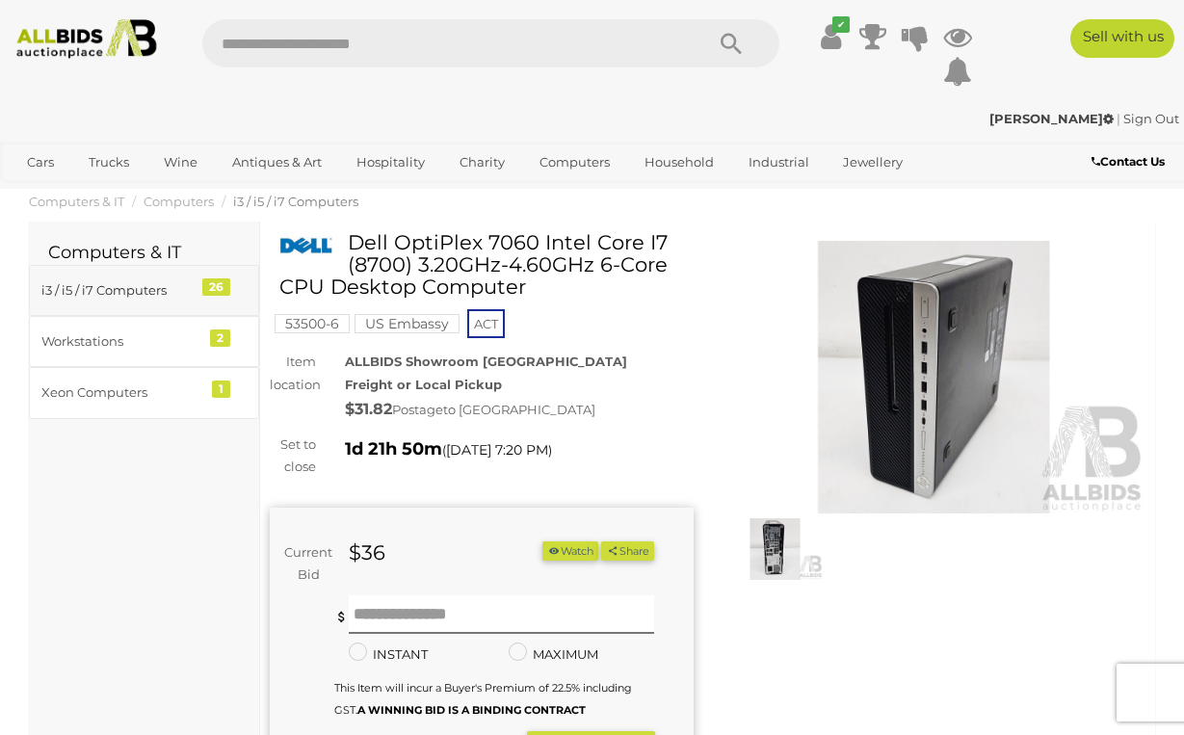
click at [175, 301] on div "i3 / i5 / i7 Computers" at bounding box center [120, 290] width 159 height 22
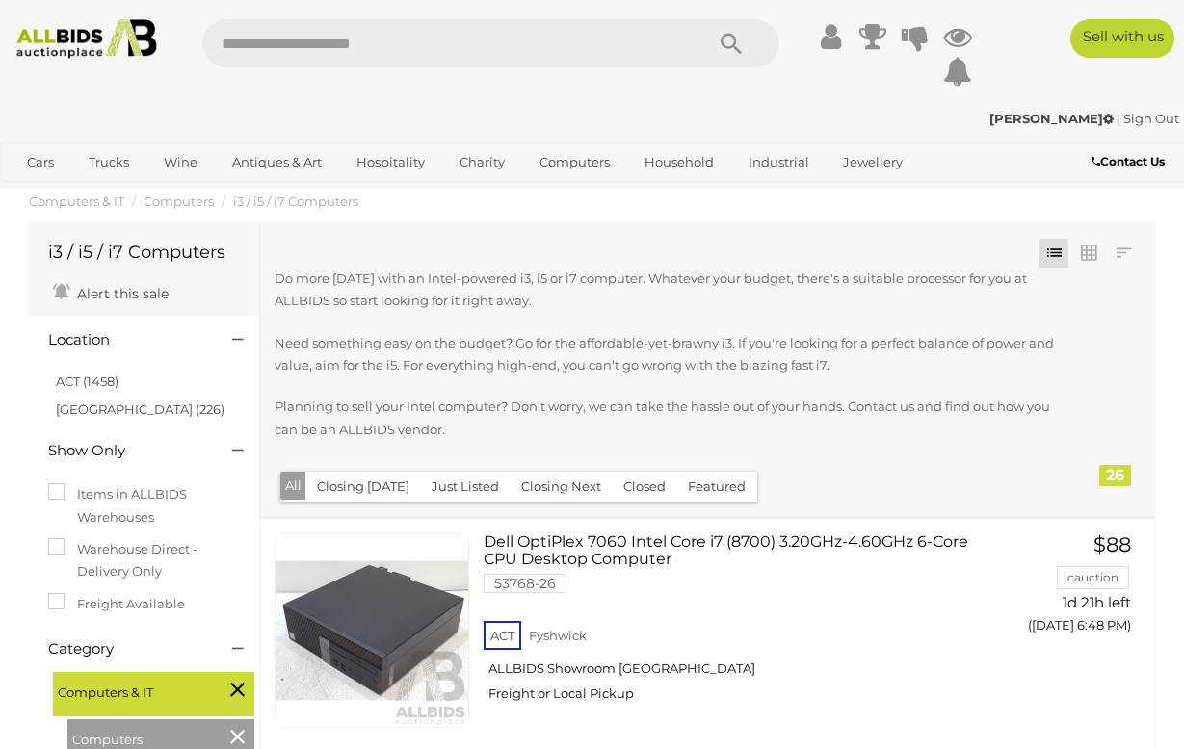
scroll to position [2631, 0]
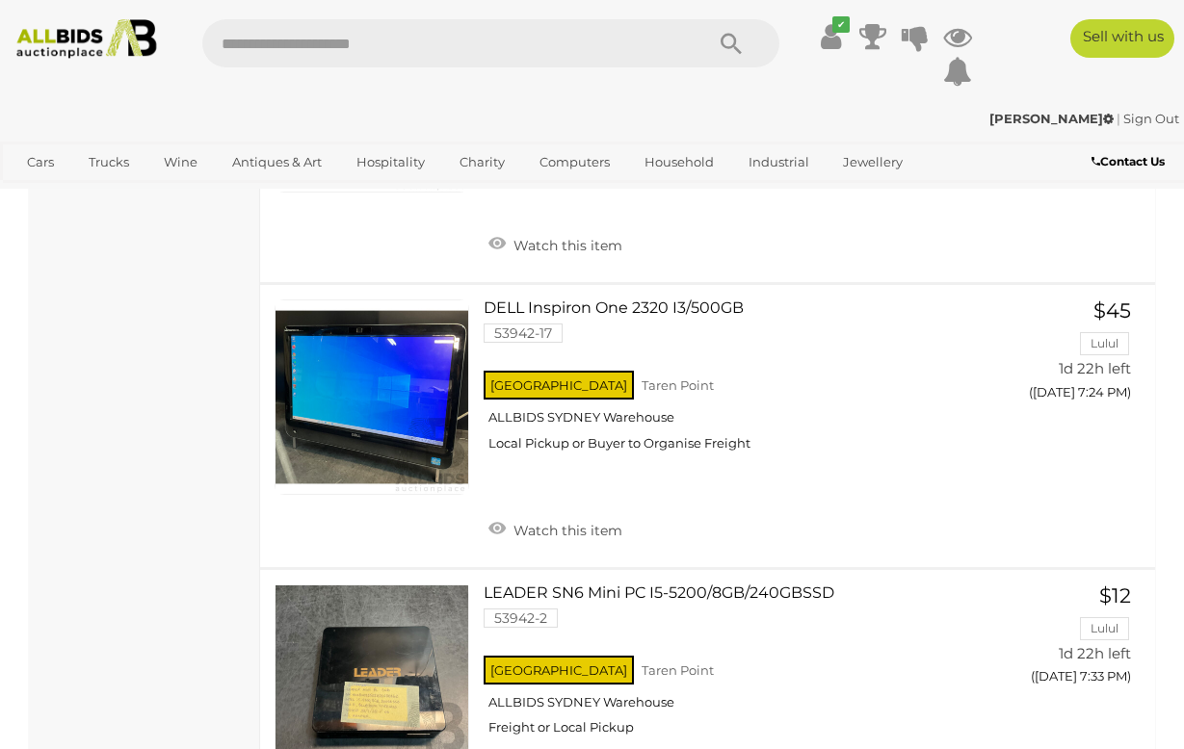
click at [691, 181] on link "Dell OptiPlex 7060 Intel Core i7 (8700) 3.20GHz-4.60GHz 6-Core CPU Desktop Comp…" at bounding box center [744, 89] width 493 height 183
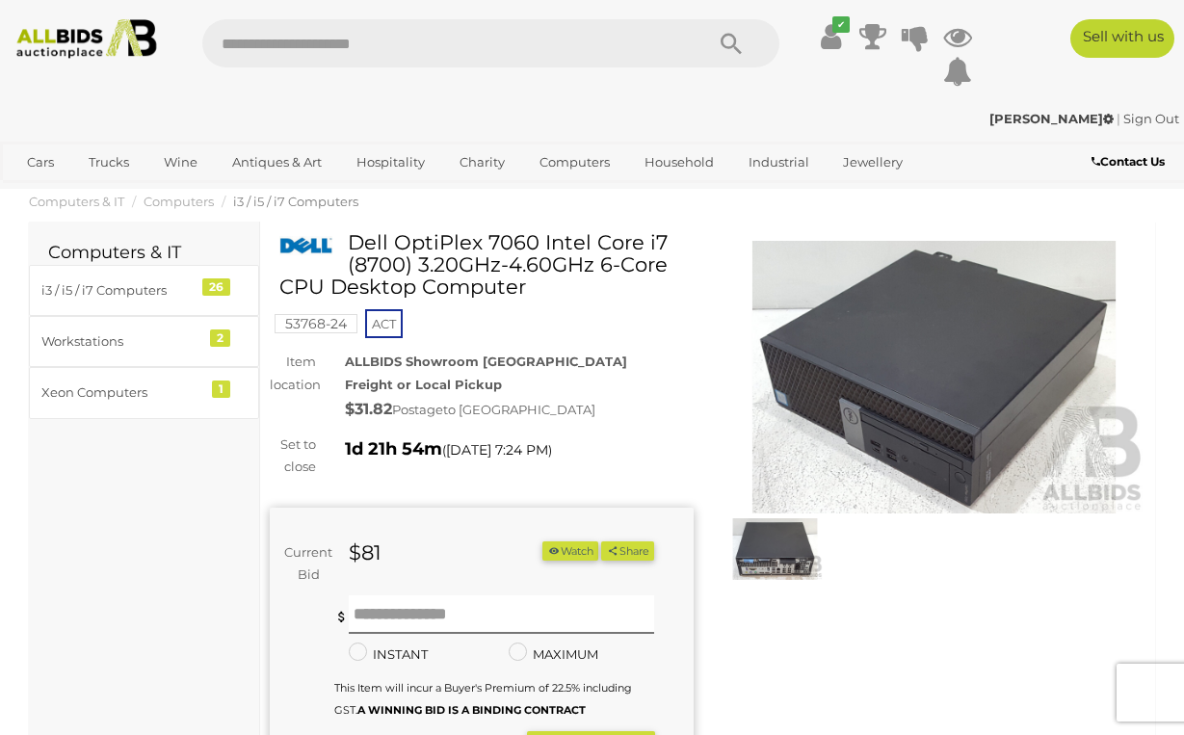
click at [820, 710] on div "Winning Outbid Warranty Charity )" at bounding box center [707, 588] width 904 height 715
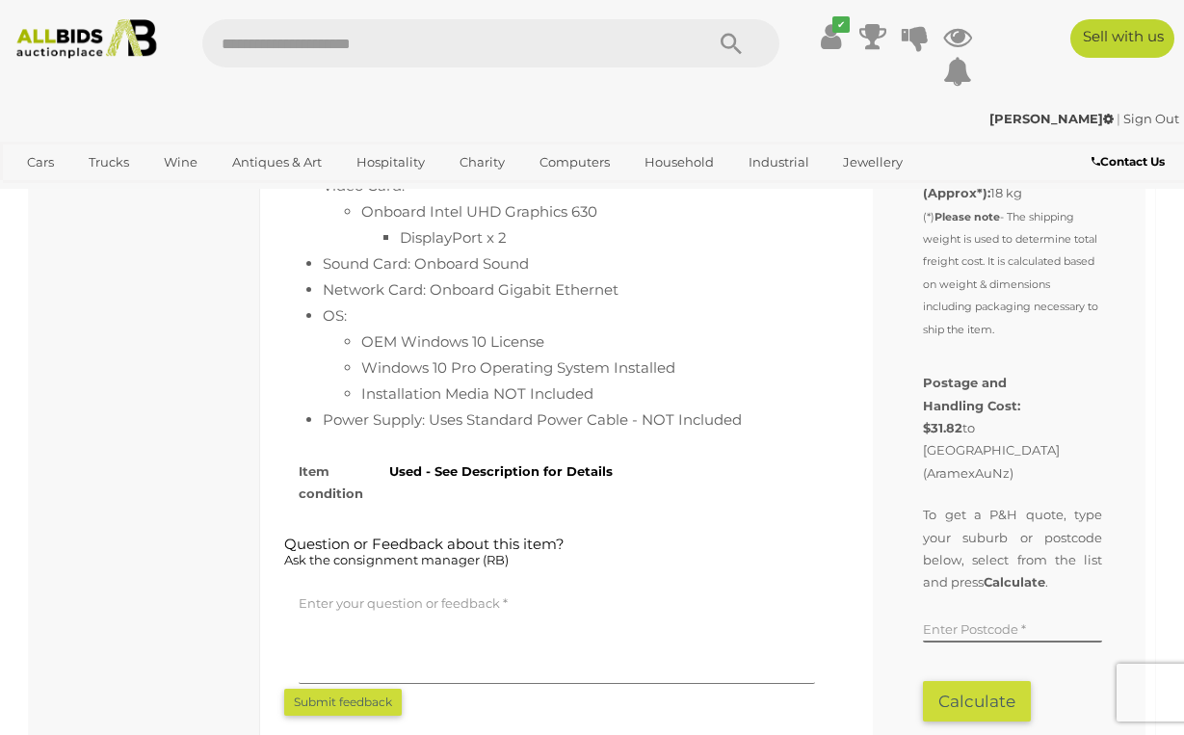
scroll to position [1194, 0]
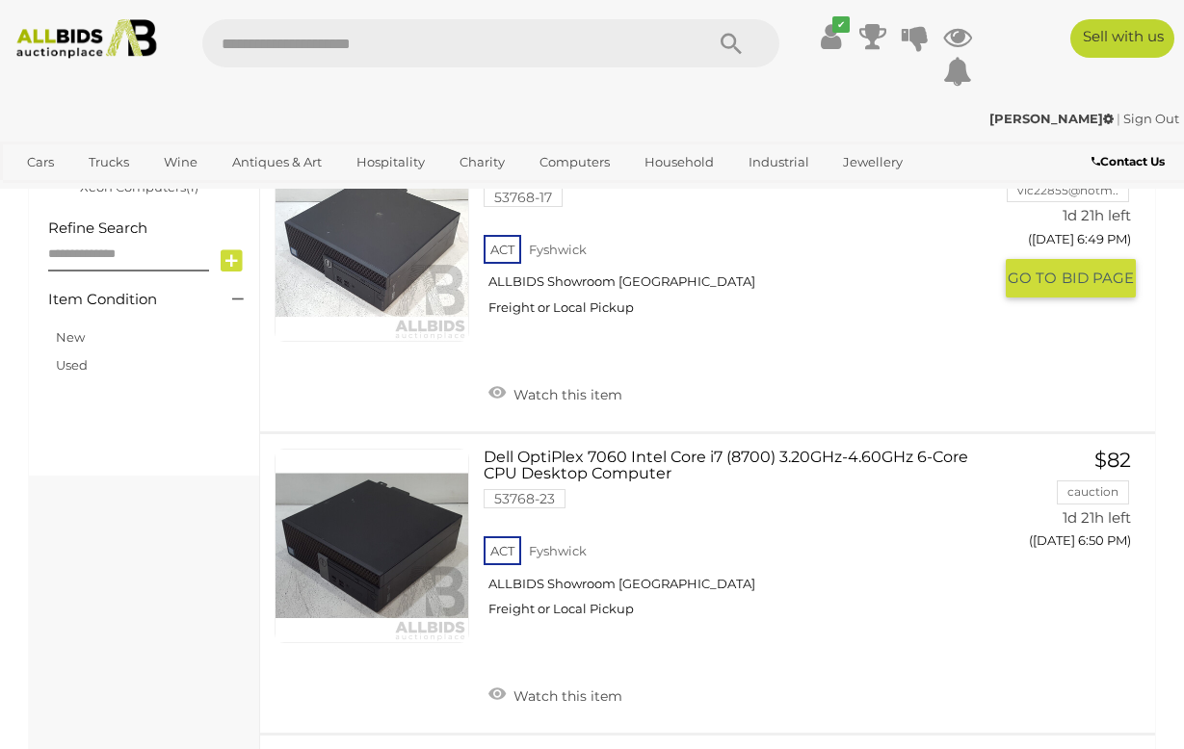
scroll to position [679, 0]
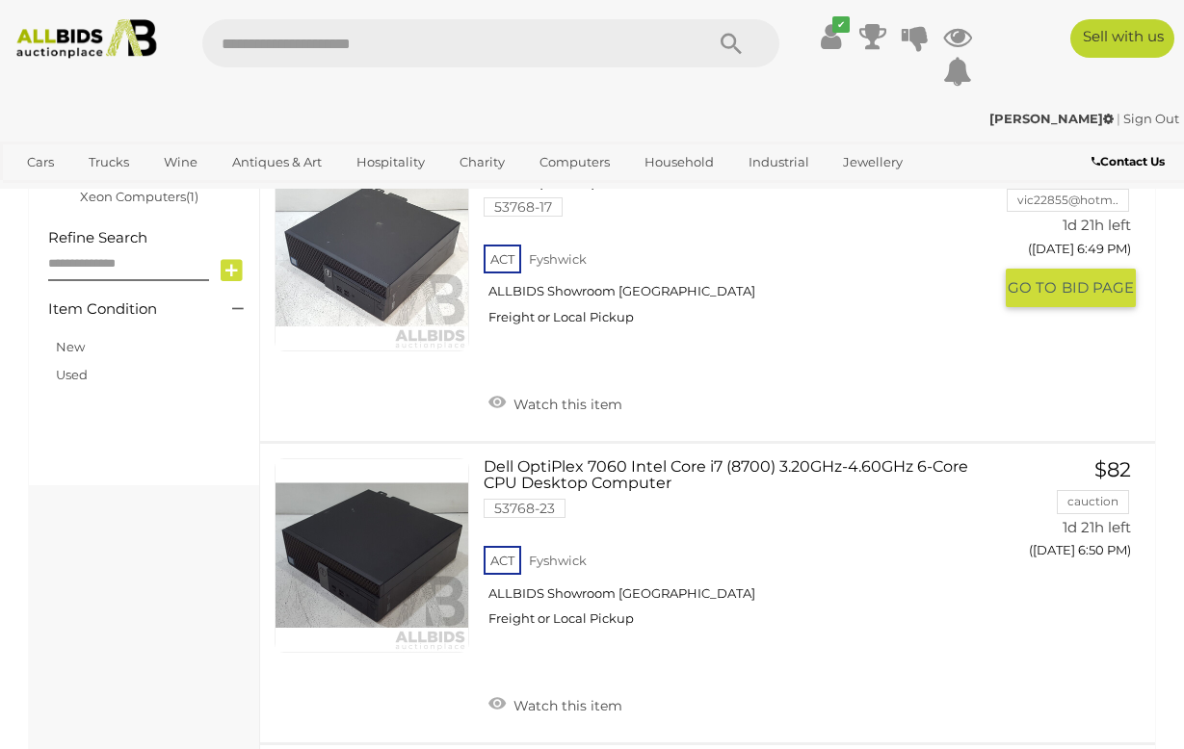
click at [733, 339] on link "Dell OptiPlex 3050 Intel Core i5 (7500) 3.40GHz-3.80GHz 4-Core CPU Desktop Comp…" at bounding box center [744, 247] width 493 height 183
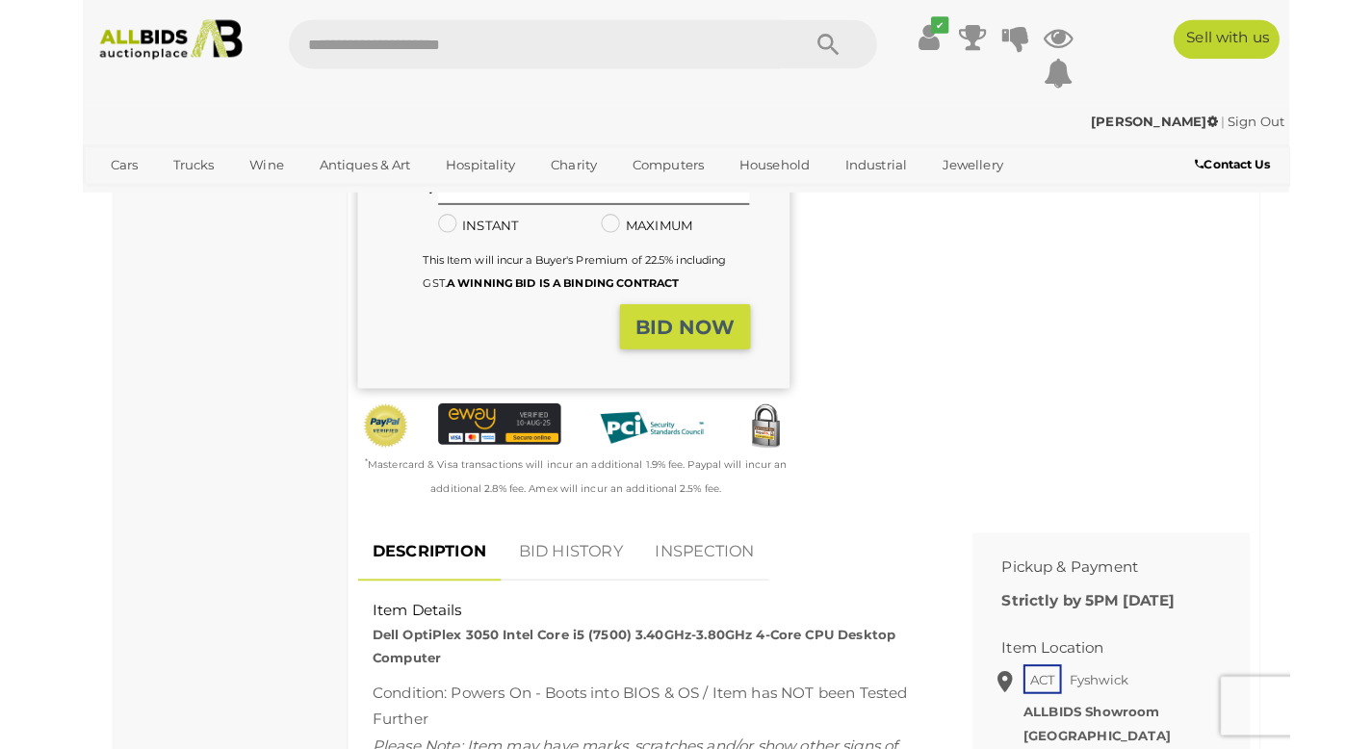
scroll to position [462, 0]
